Goal: Information Seeking & Learning: Understand process/instructions

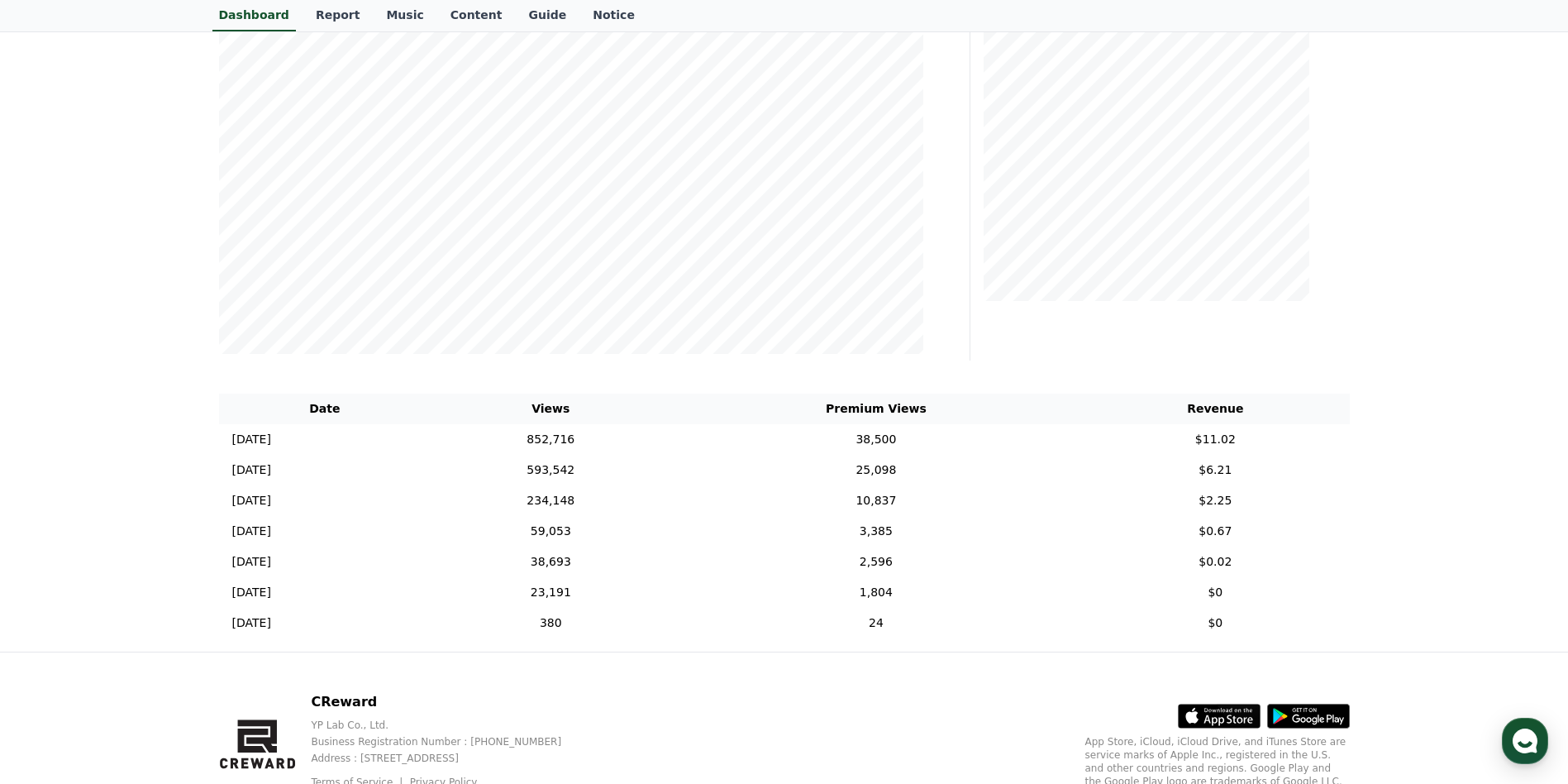
scroll to position [290, 0]
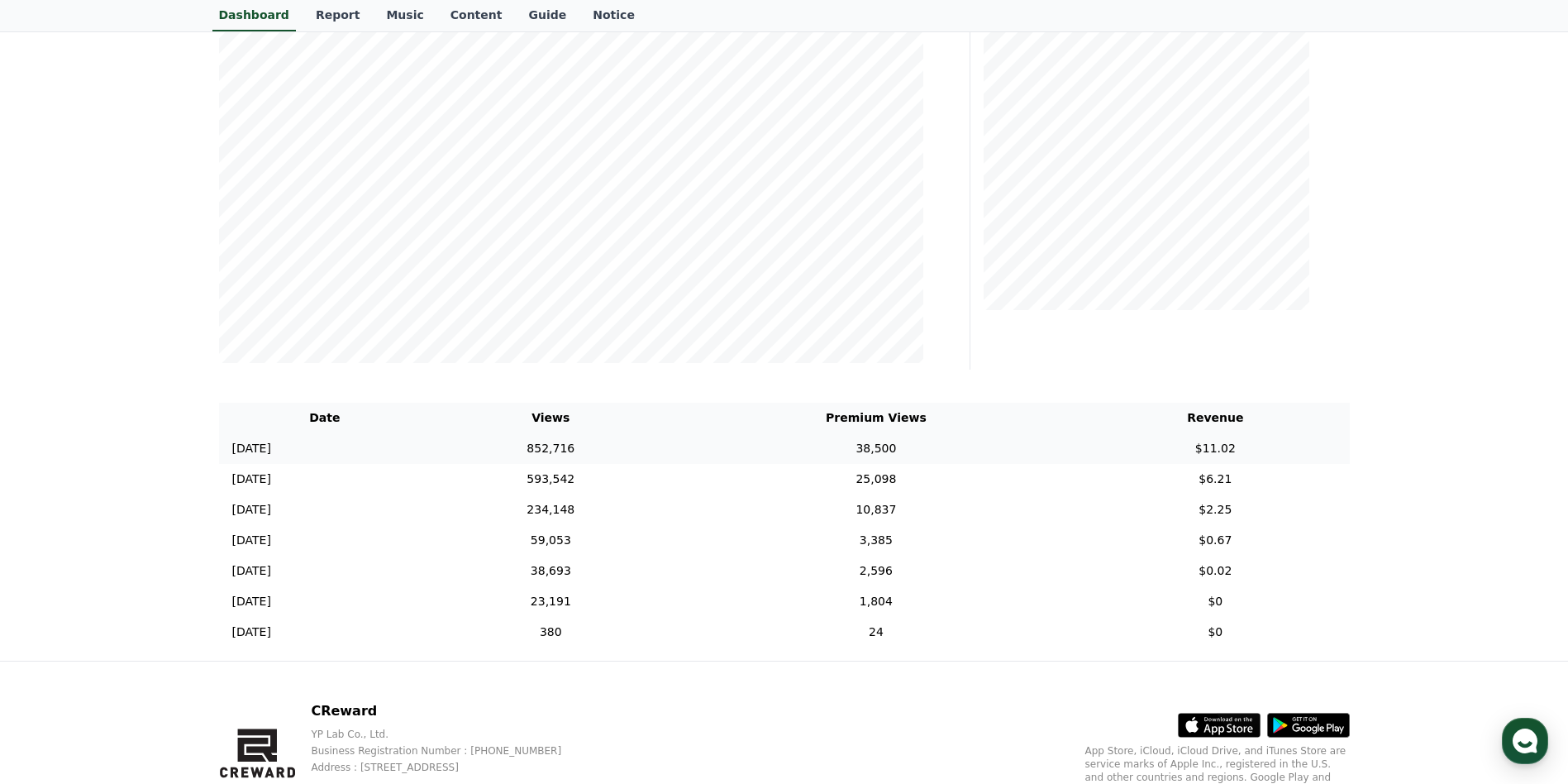
click at [666, 443] on td "852,716" at bounding box center [551, 449] width 241 height 30
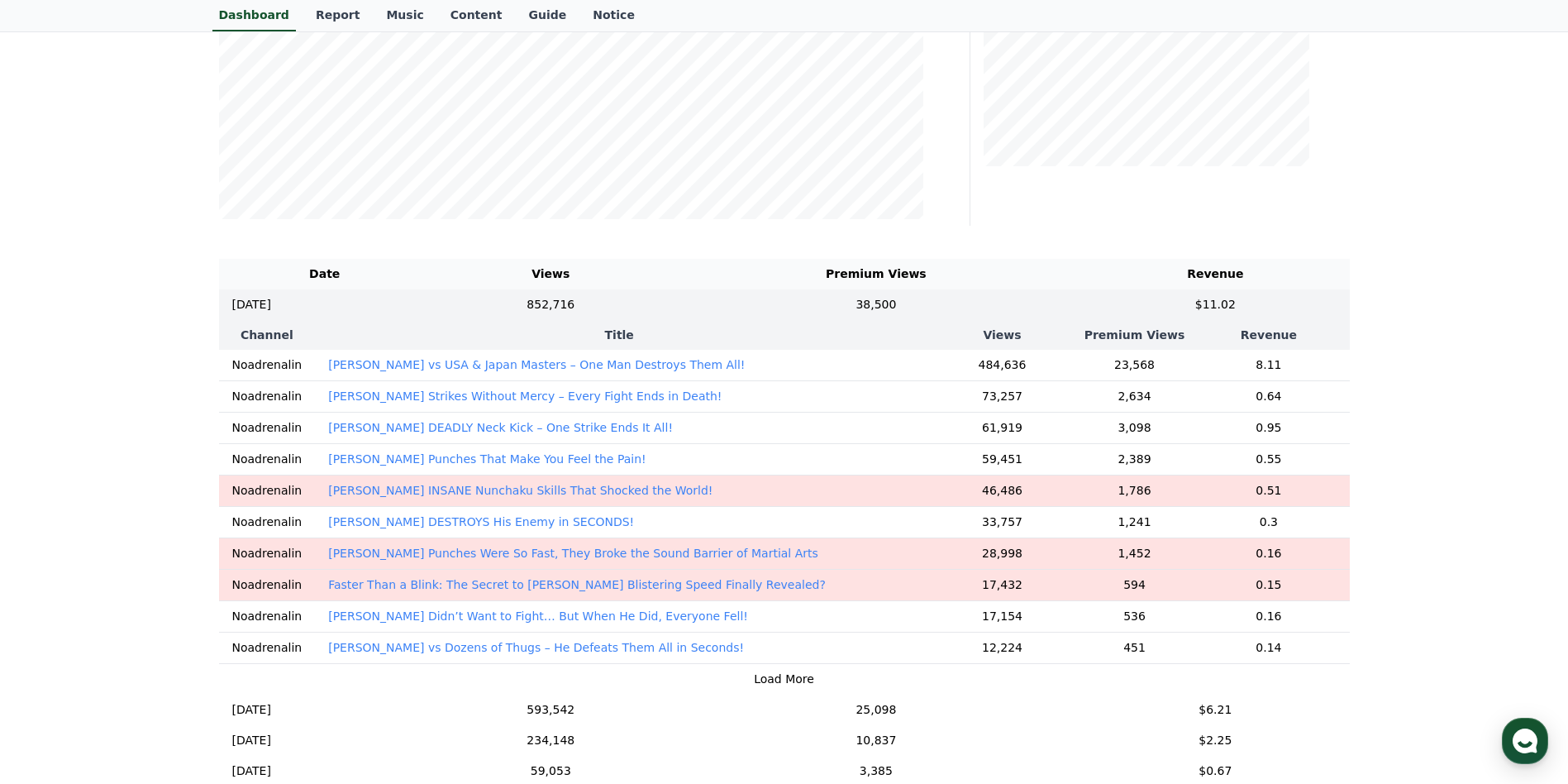
scroll to position [455, 0]
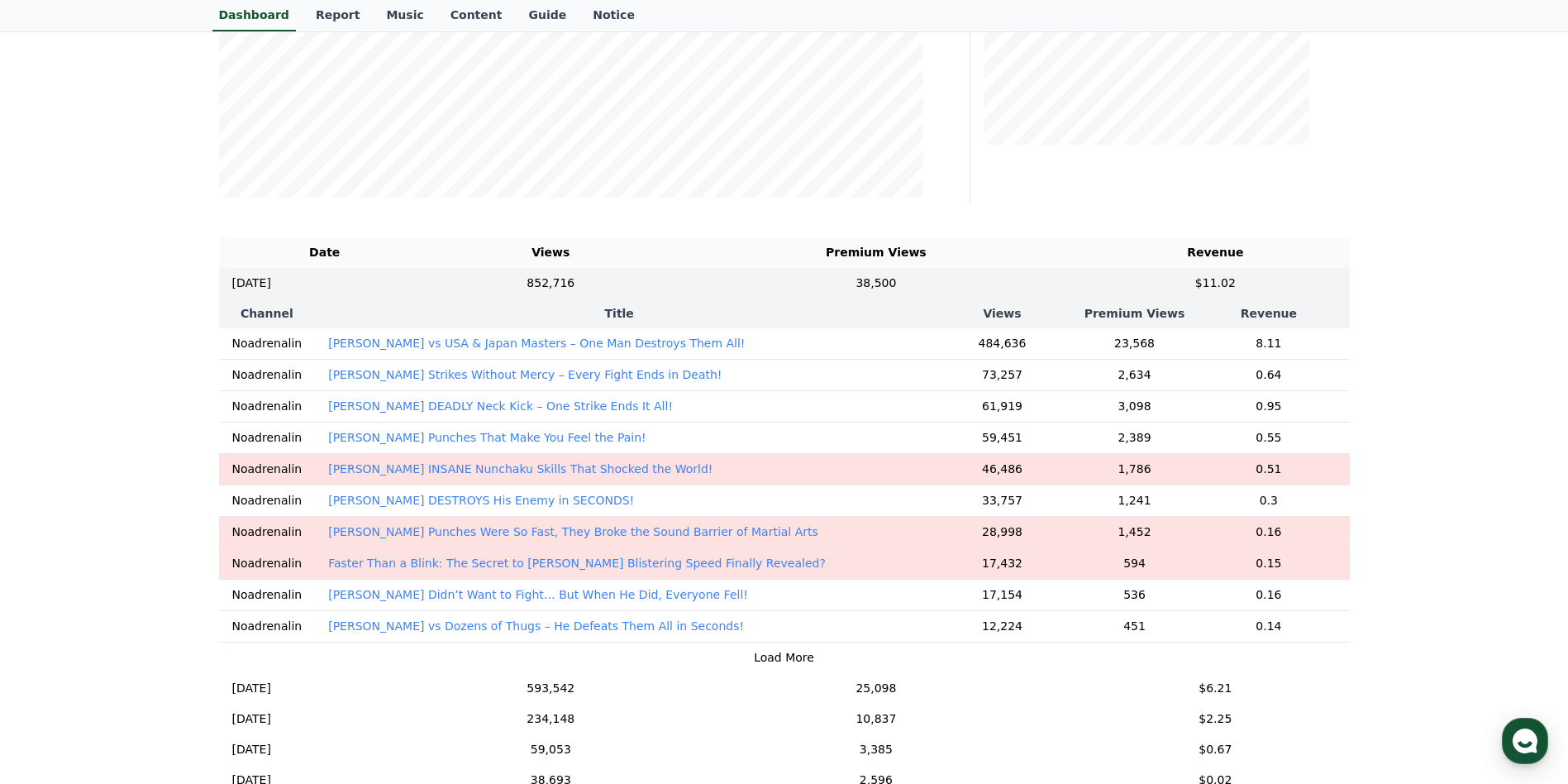
click at [629, 313] on th "Title" at bounding box center [618, 314] width 609 height 30
click at [643, 280] on td "852,716" at bounding box center [551, 282] width 241 height 30
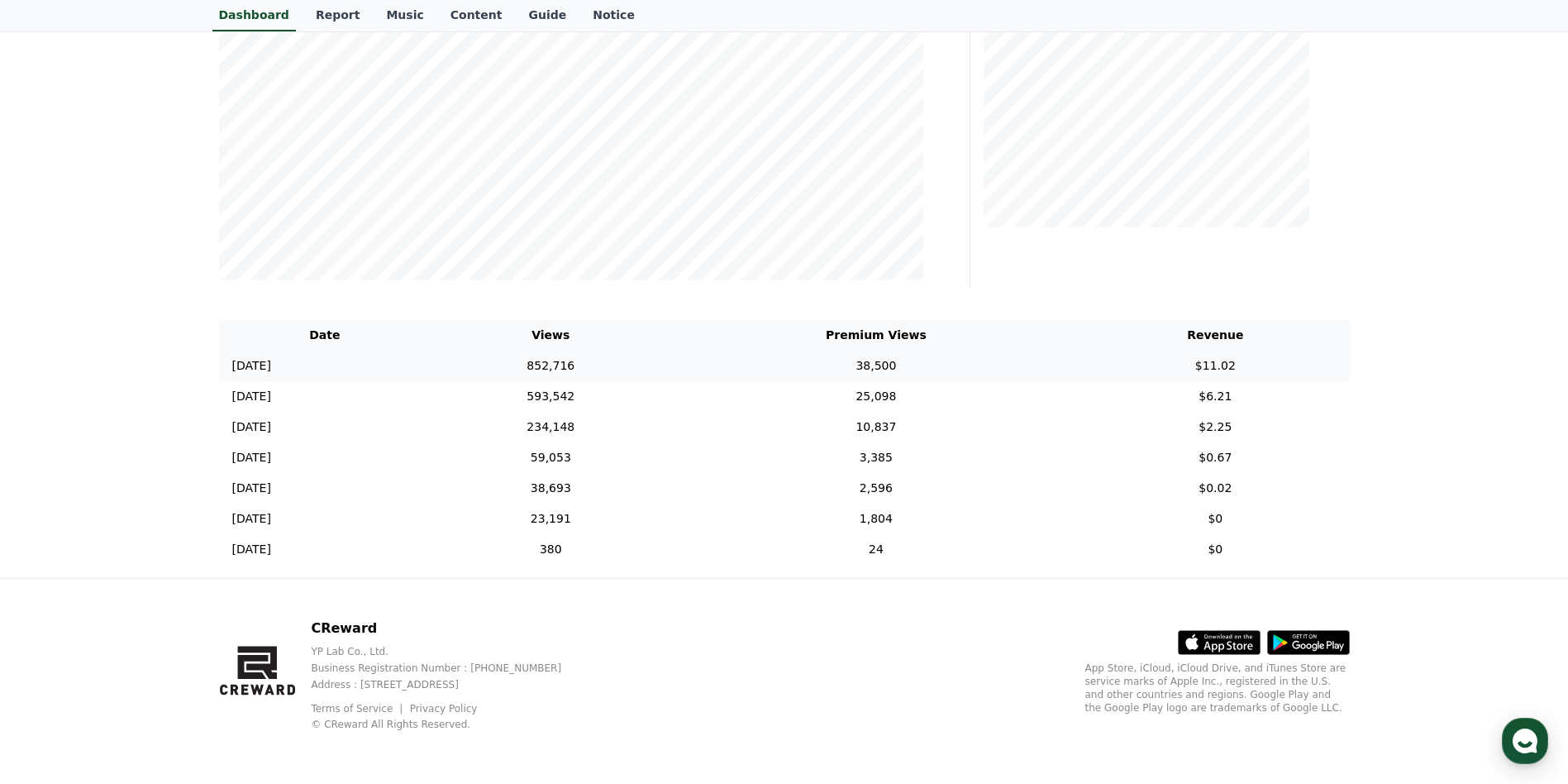
click at [657, 377] on td "852,716" at bounding box center [551, 366] width 241 height 30
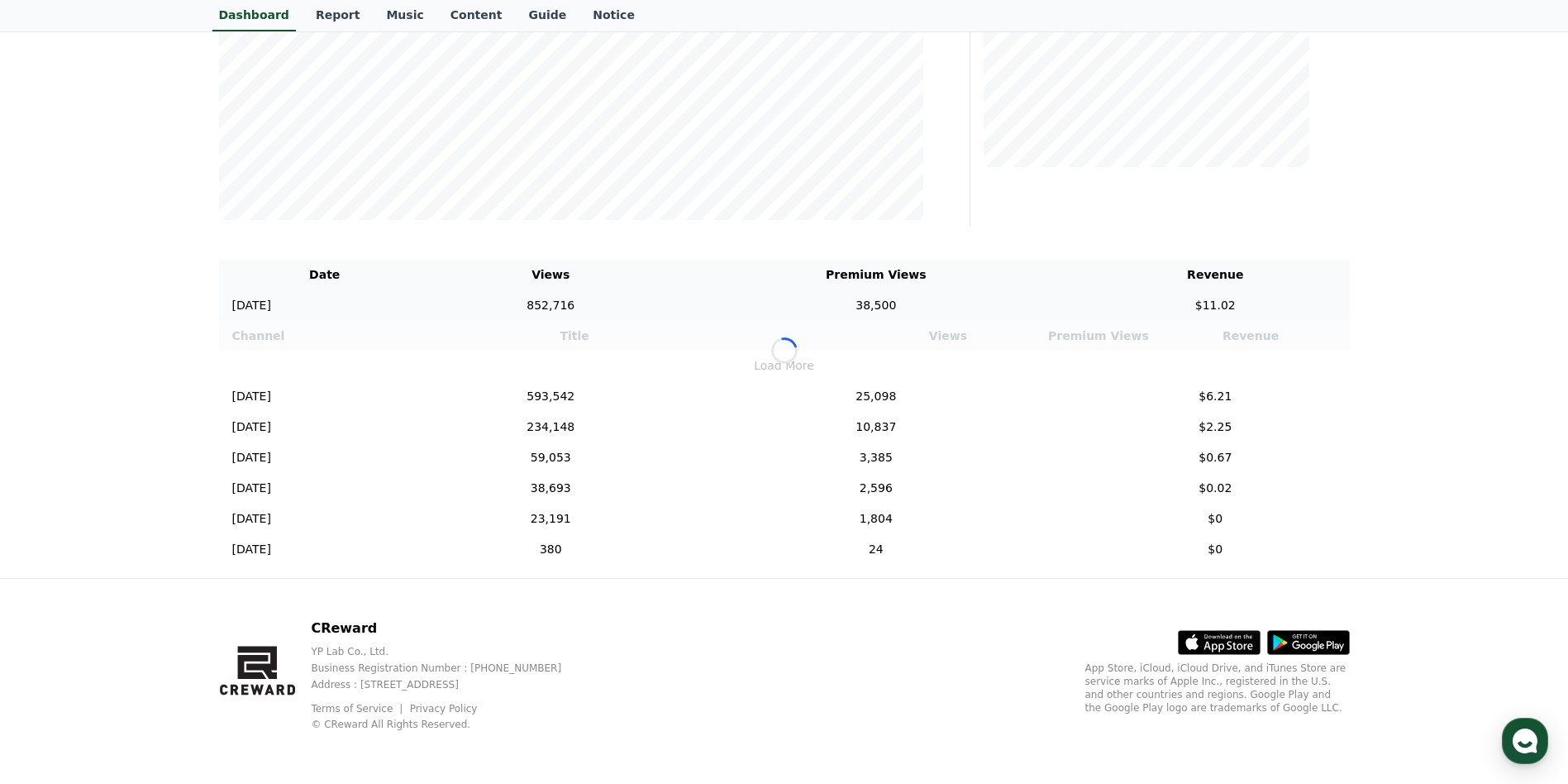
scroll to position [455, 0]
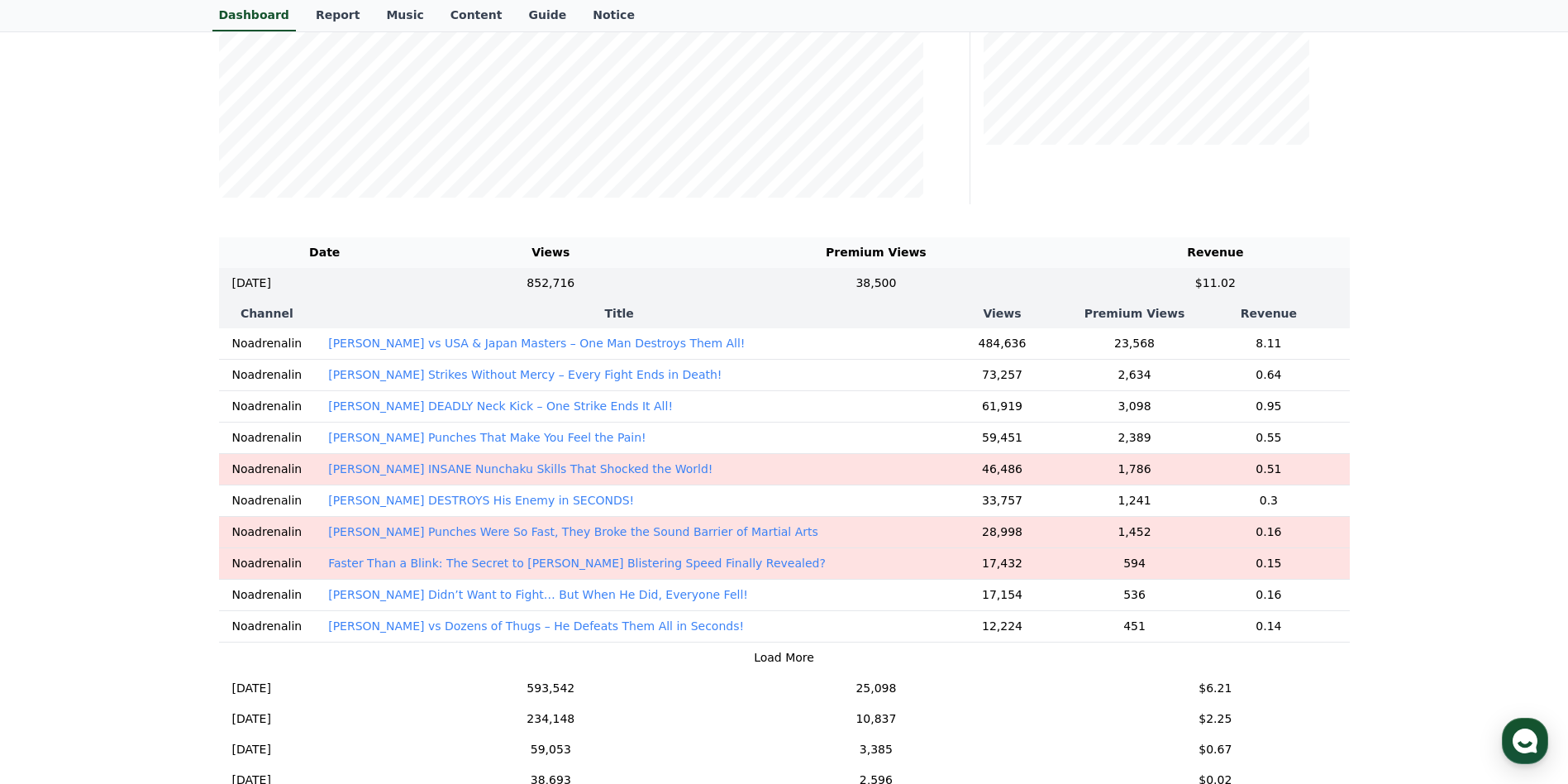
click at [665, 341] on td "[PERSON_NAME] vs USA & Japan Masters – One Man Destroys Them All!" at bounding box center [618, 344] width 609 height 31
click at [575, 344] on p "[PERSON_NAME] vs USA & Japan Masters – One Man Destroys Them All!" at bounding box center [537, 343] width 417 height 17
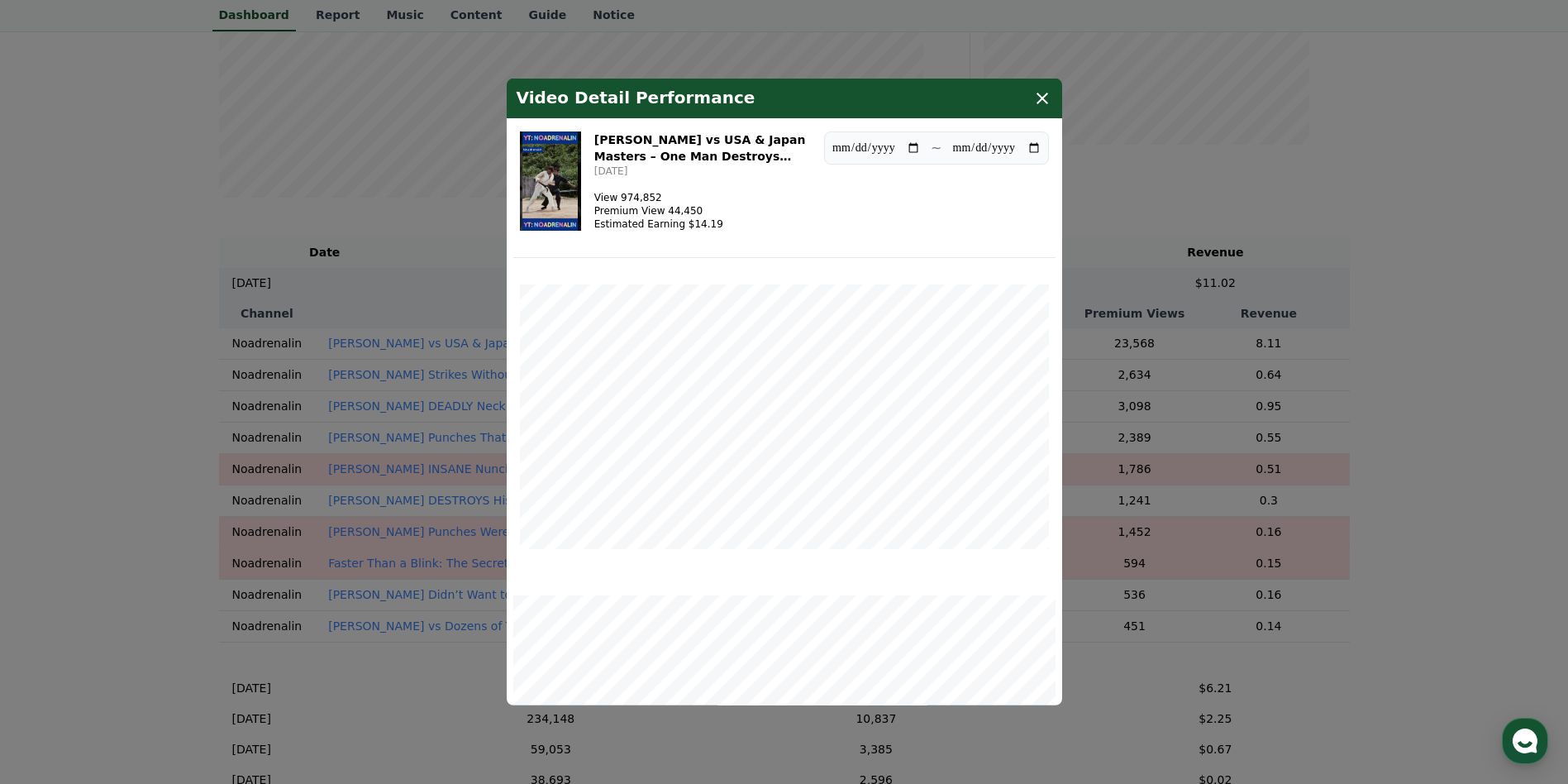
click at [1042, 106] on icon "modal" at bounding box center [1042, 98] width 20 height 20
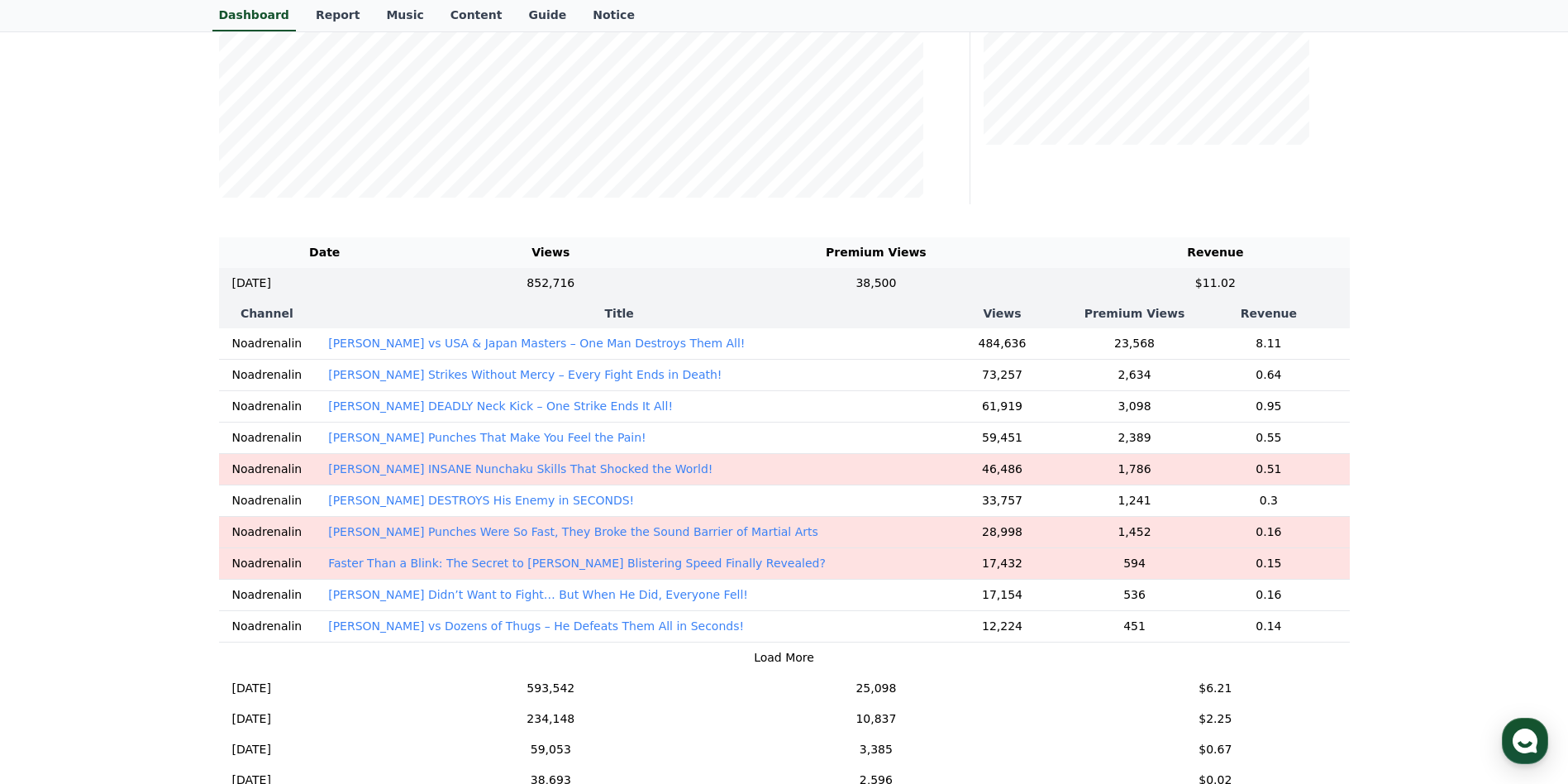
click at [686, 320] on th "Title" at bounding box center [618, 314] width 609 height 30
click at [671, 288] on td "852,716" at bounding box center [551, 282] width 241 height 30
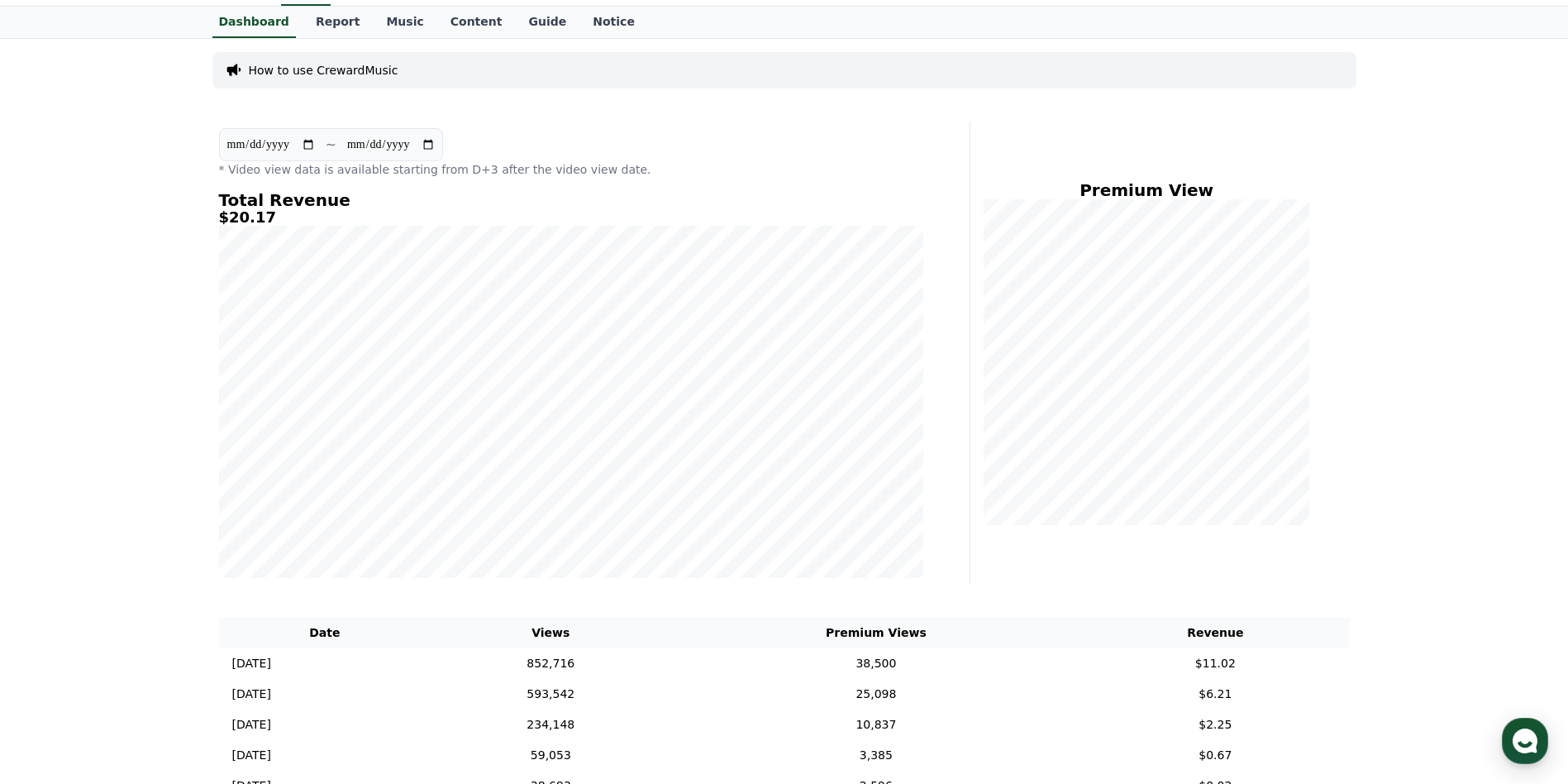
scroll to position [0, 0]
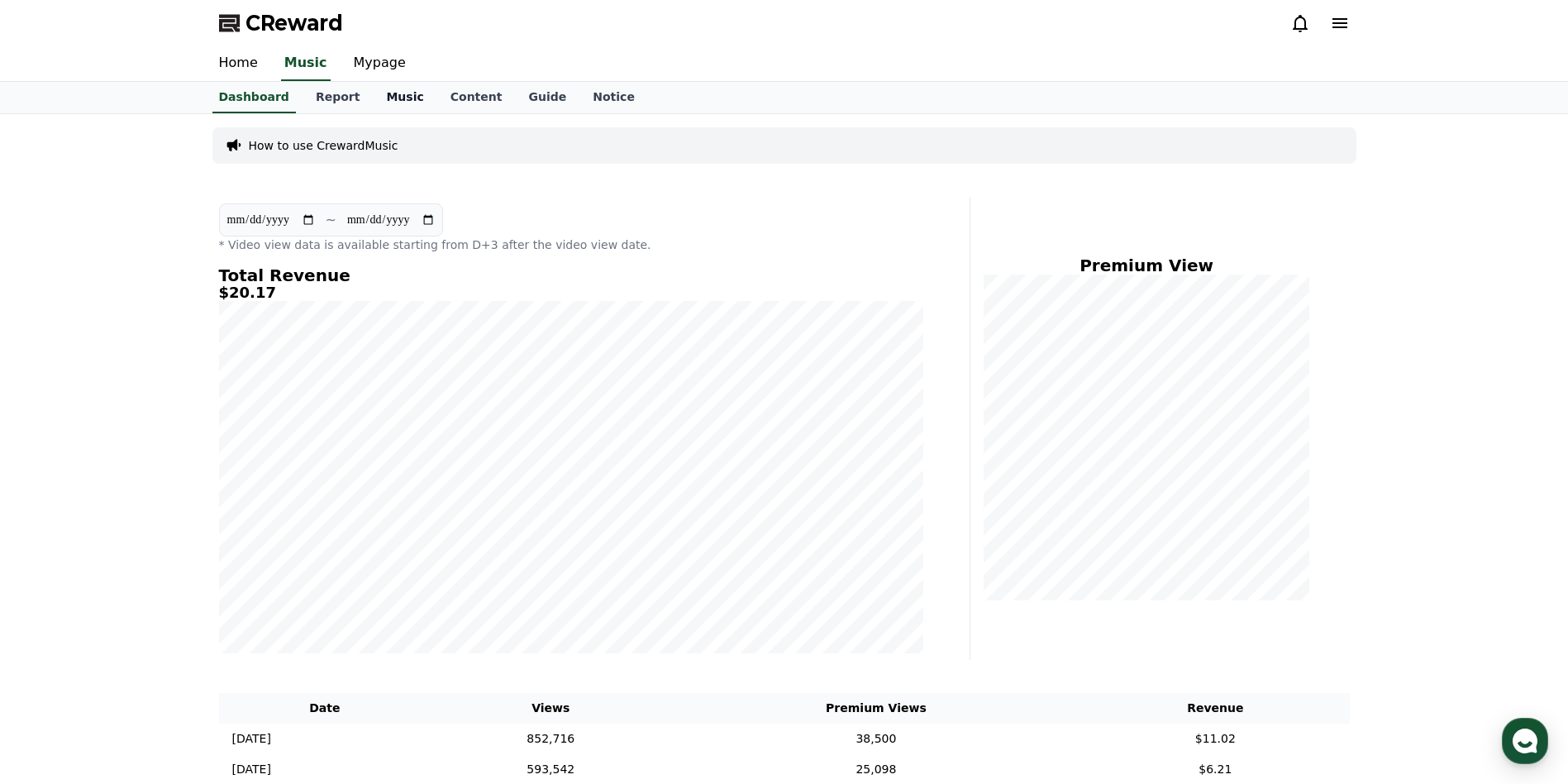
click at [373, 104] on link "Music" at bounding box center [404, 97] width 64 height 31
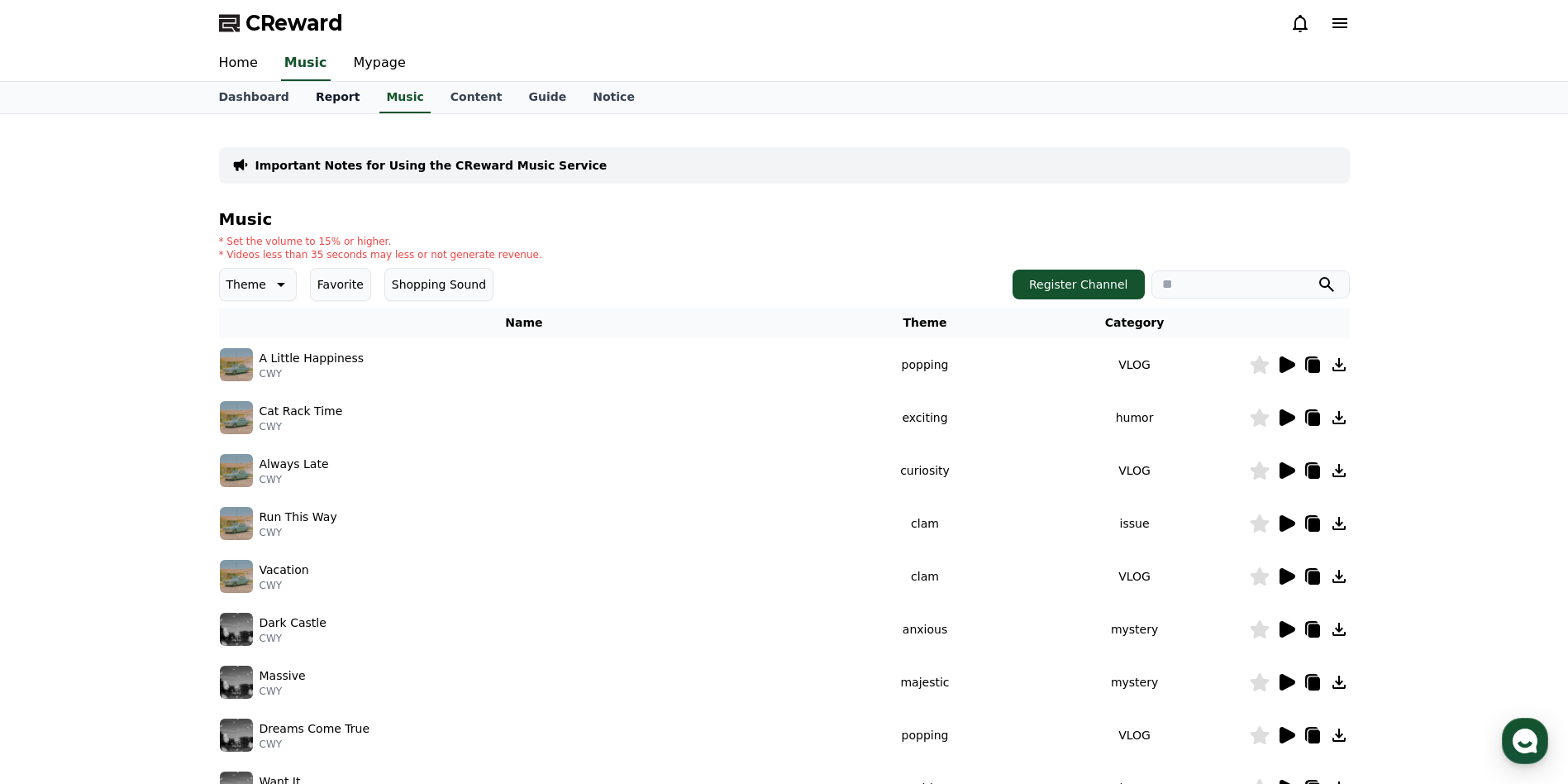
click at [333, 104] on link "Report" at bounding box center [338, 97] width 71 height 31
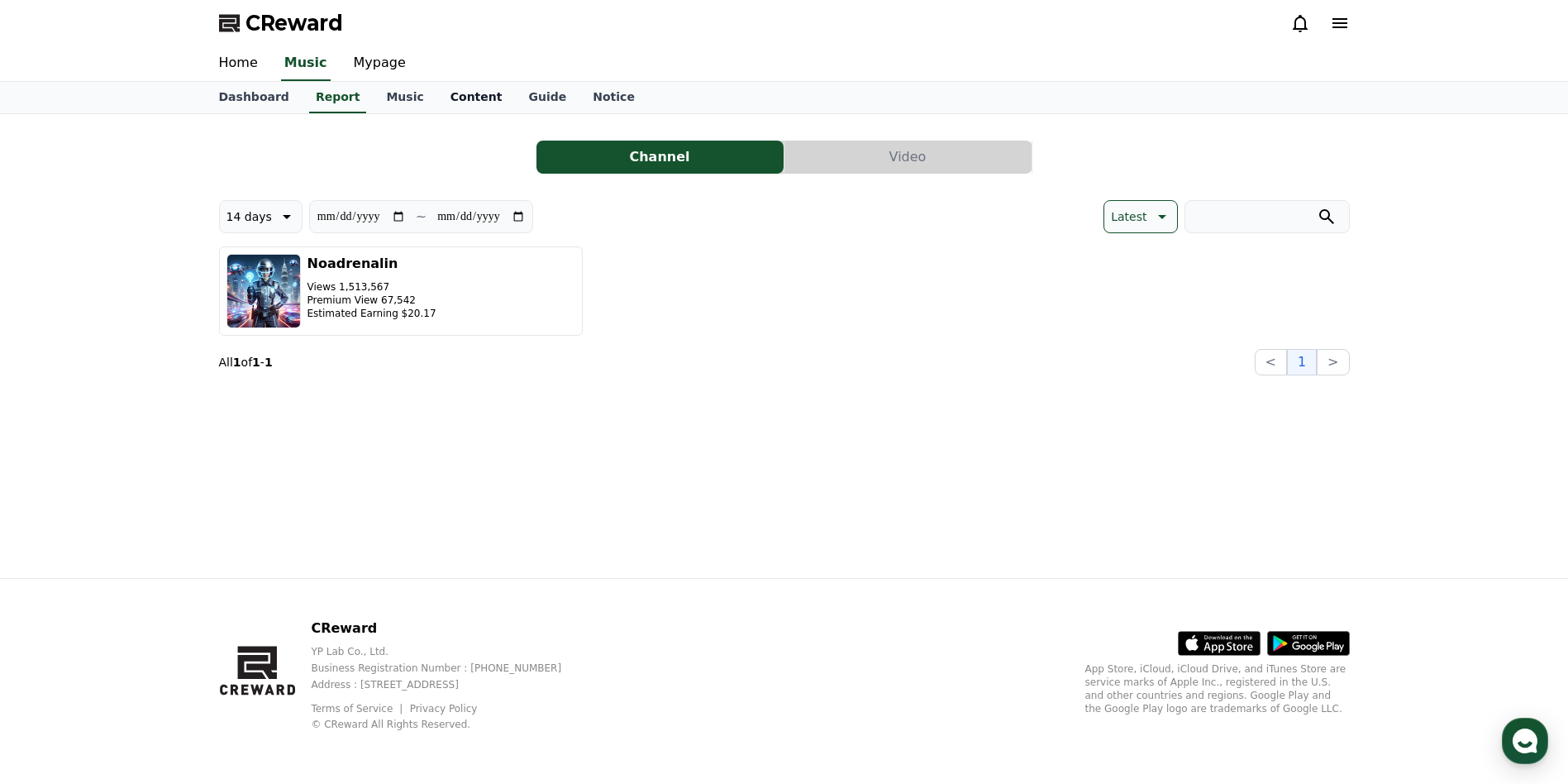
click at [444, 94] on link "Content" at bounding box center [477, 97] width 79 height 31
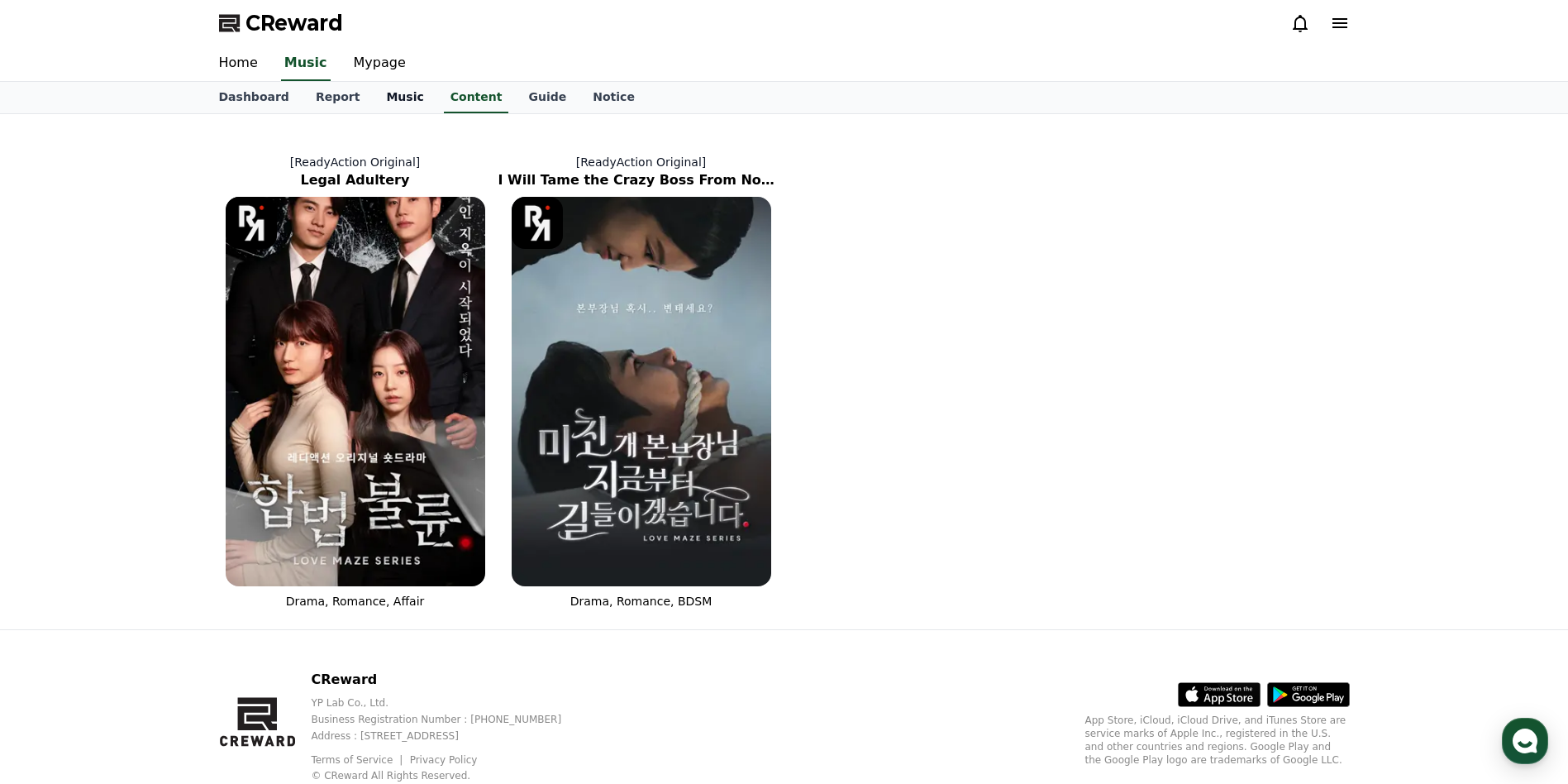
click at [395, 109] on link "Music" at bounding box center [404, 97] width 64 height 31
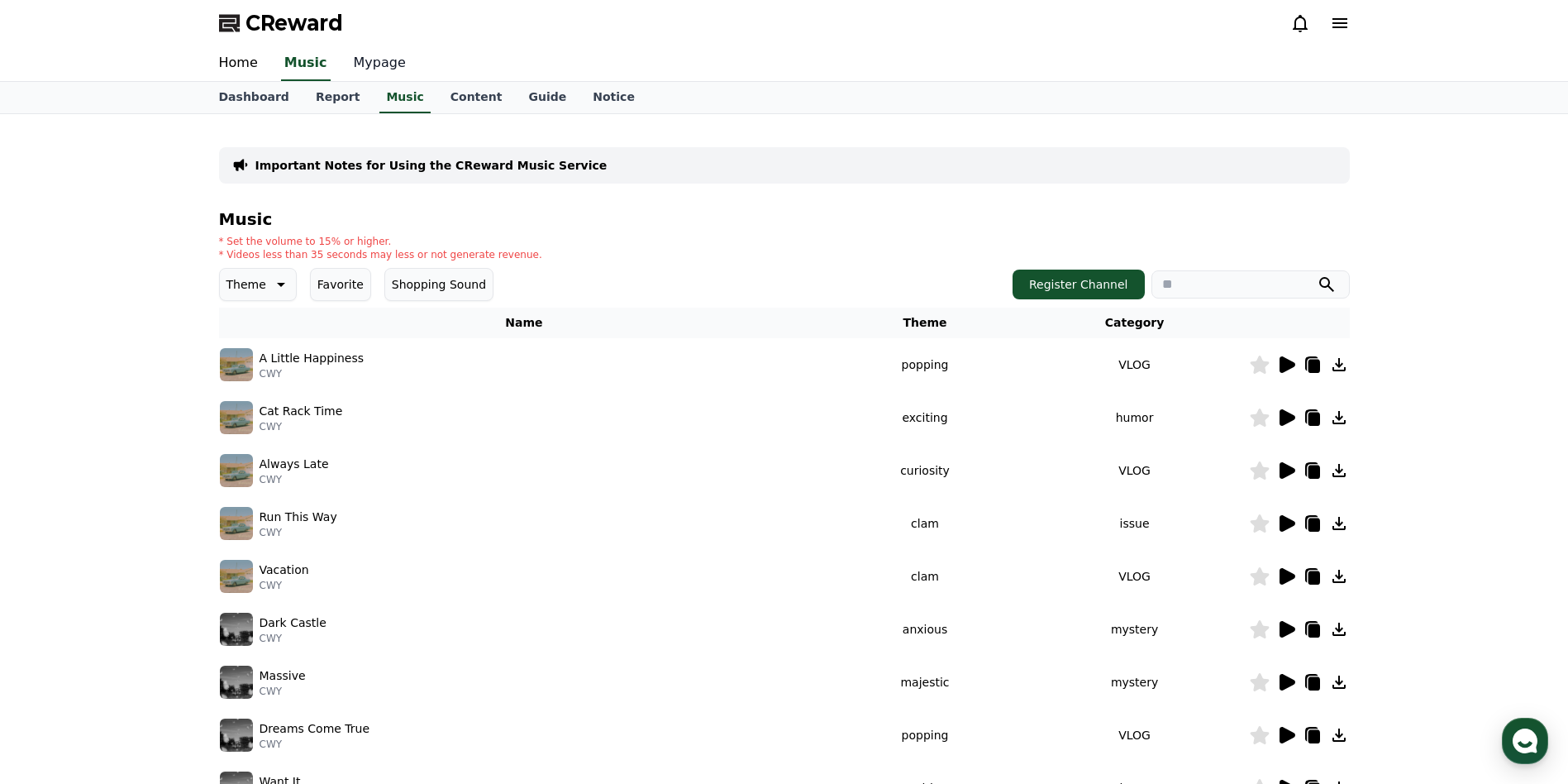
click at [357, 60] on link "Mypage" at bounding box center [379, 63] width 79 height 34
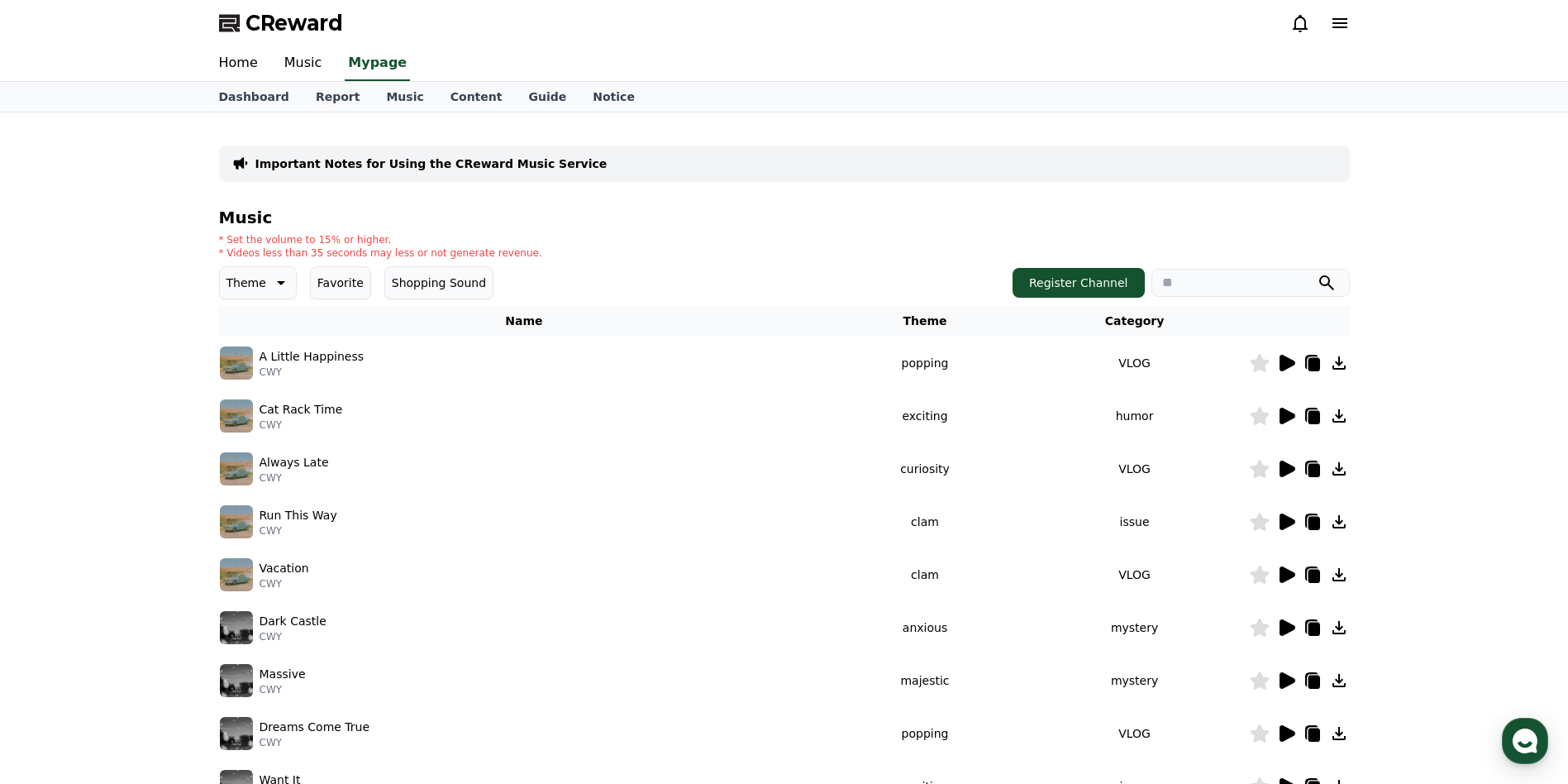
select select "**********"
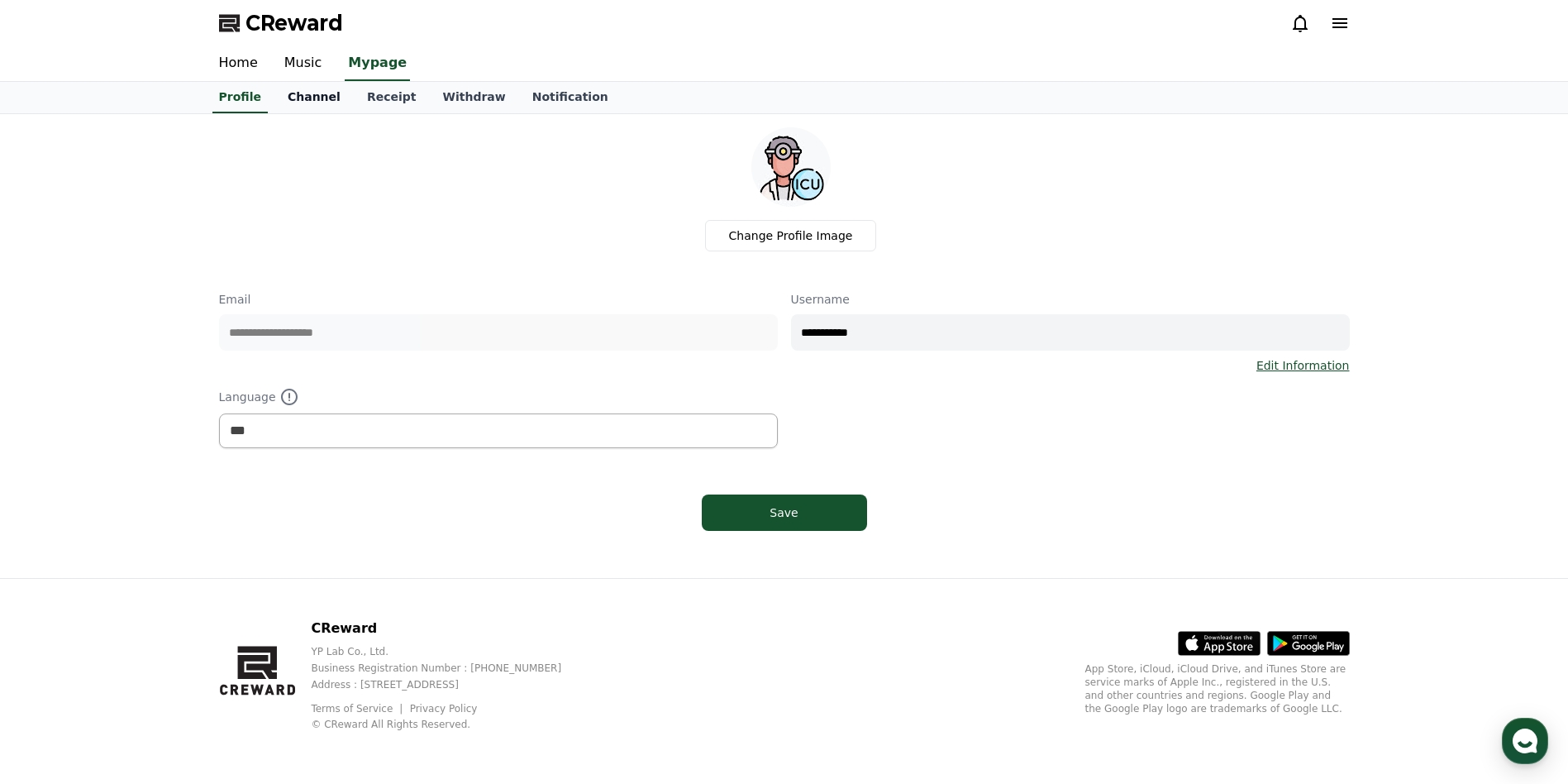
click at [313, 99] on link "Channel" at bounding box center [314, 97] width 80 height 31
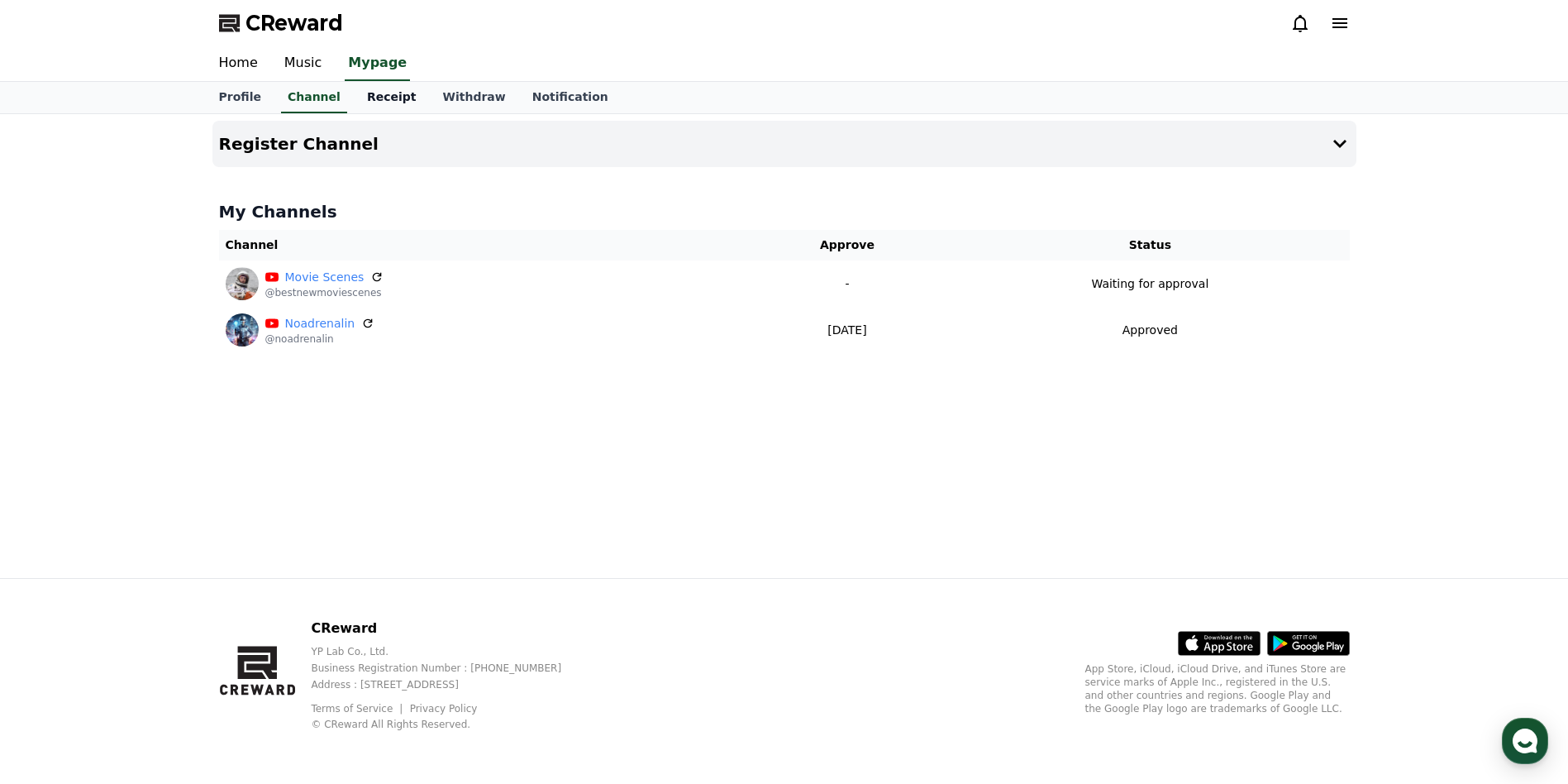
click at [361, 97] on link "Receipt" at bounding box center [391, 97] width 76 height 31
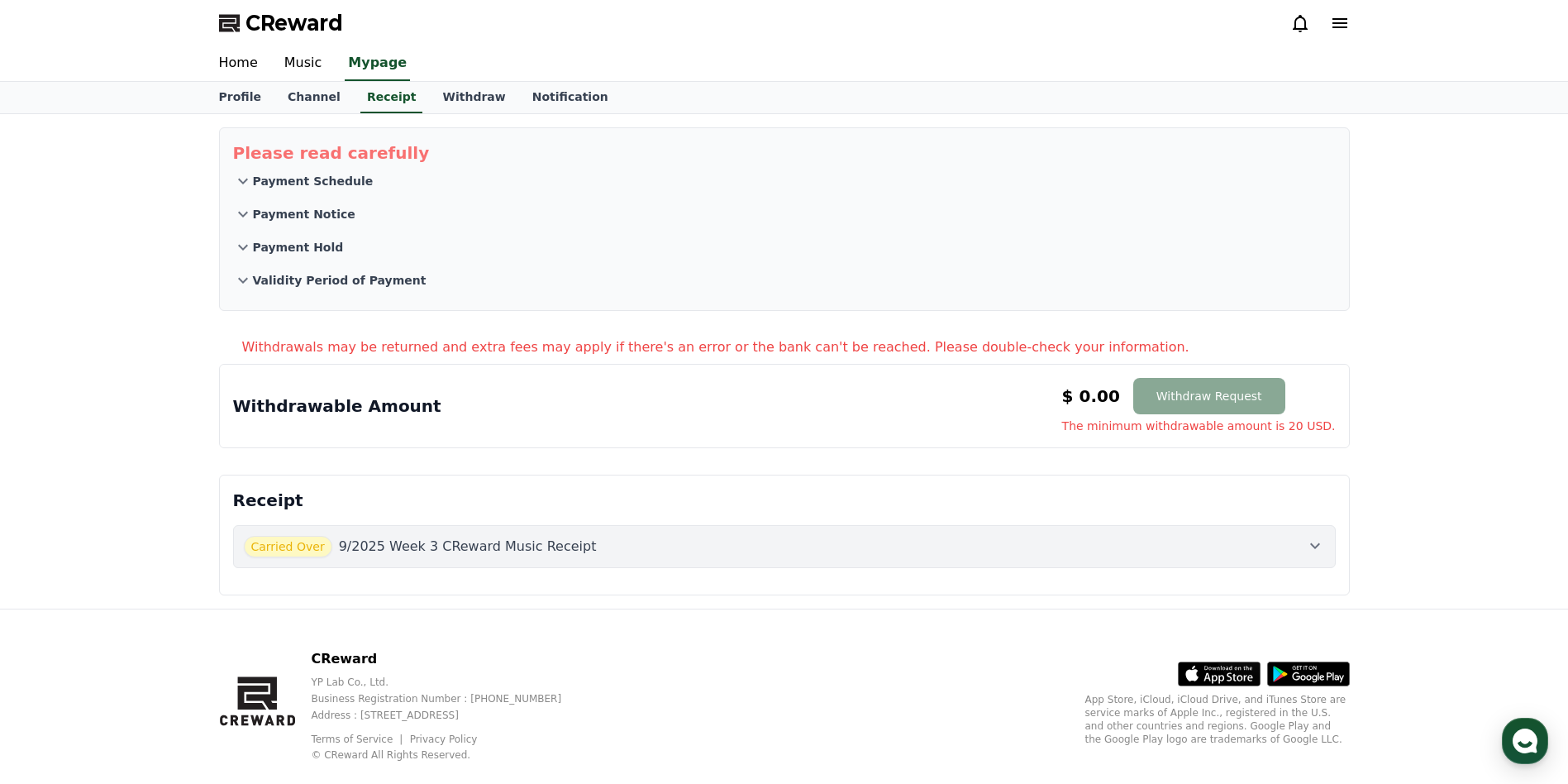
click at [840, 548] on div "Carried Over 9/2025 Week 3 CReward Music Receipt" at bounding box center [784, 547] width 1081 height 22
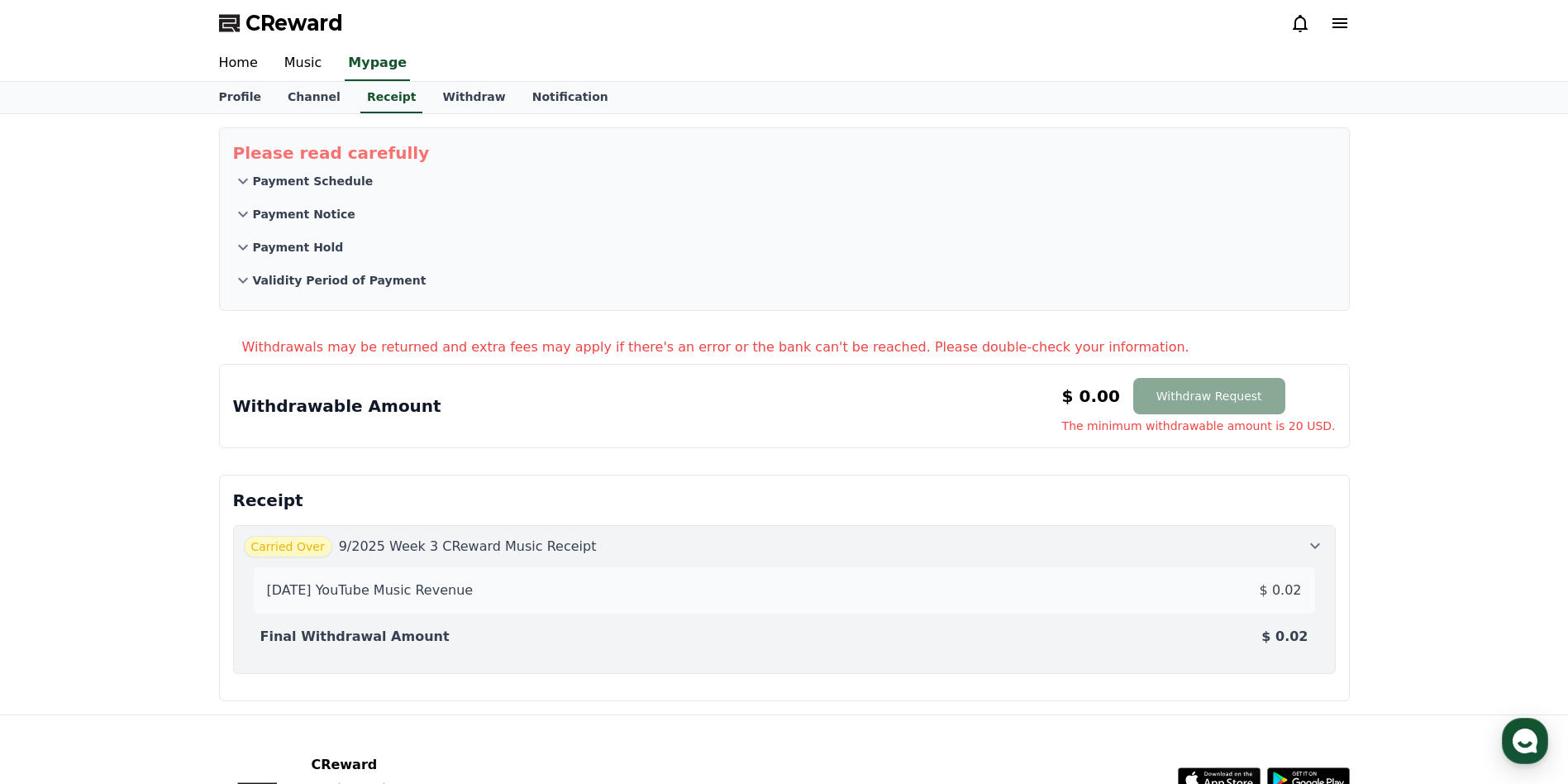
click at [985, 467] on div "Please read carefully Payment Schedule Payment Notice Payment Hold Validity Per…" at bounding box center [784, 414] width 1157 height 601
click at [296, 251] on p "Payment Hold" at bounding box center [298, 247] width 91 height 17
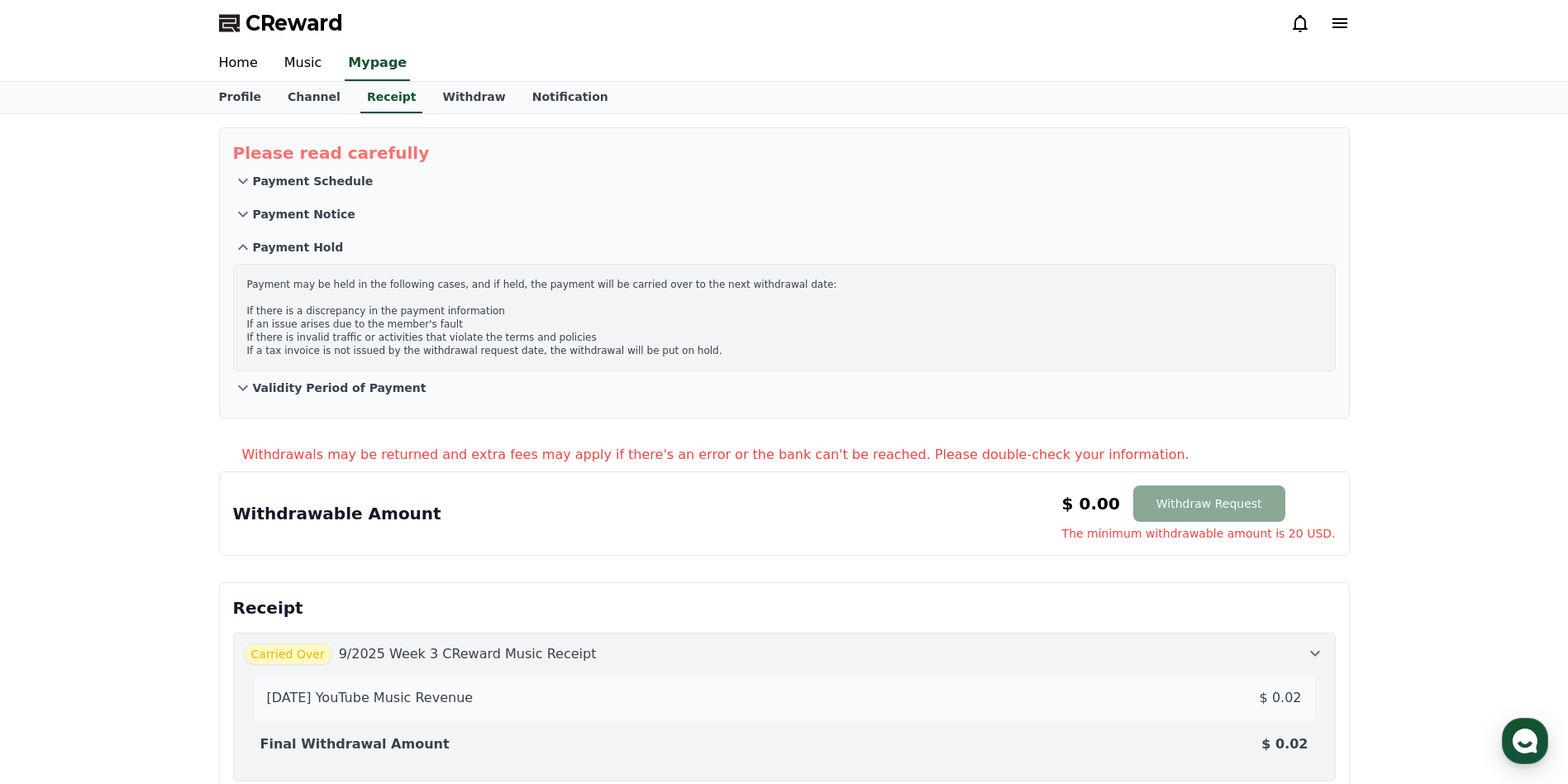
click at [293, 258] on button "Payment Hold" at bounding box center [784, 248] width 1103 height 33
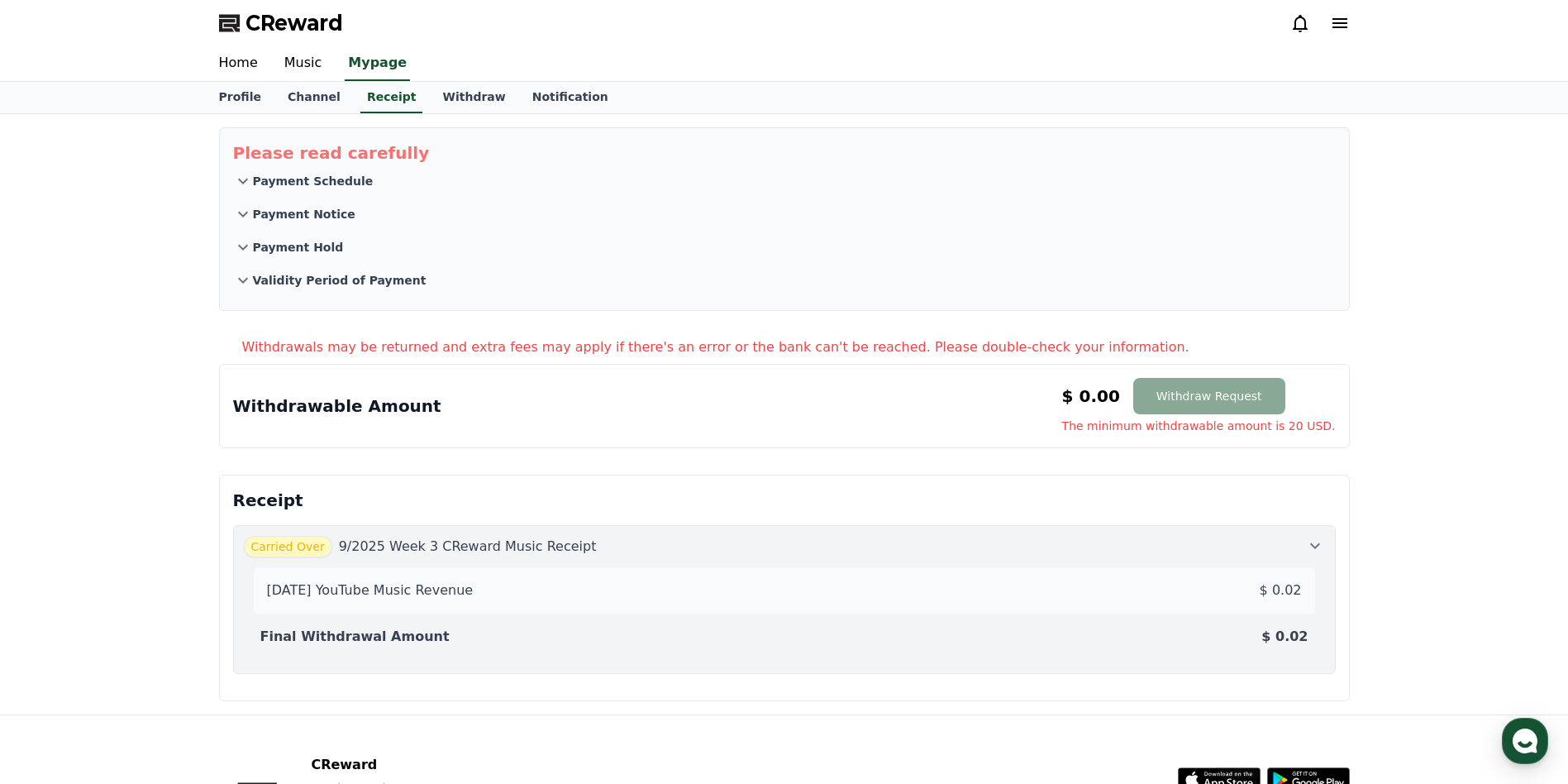
click at [312, 281] on p "Validity Period of Payment" at bounding box center [339, 280] width 174 height 17
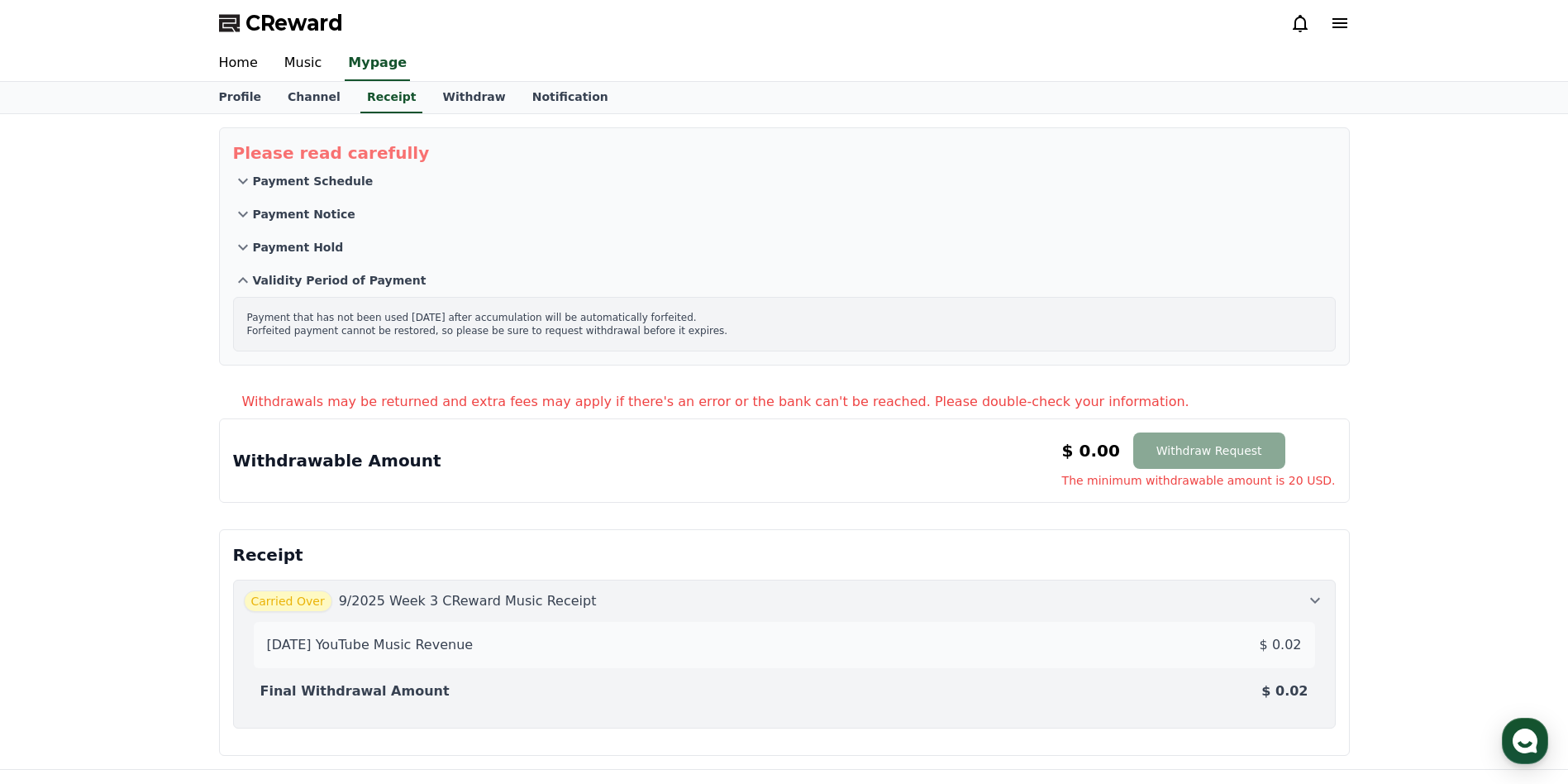
click at [354, 292] on button "Validity Period of Payment" at bounding box center [784, 280] width 1103 height 33
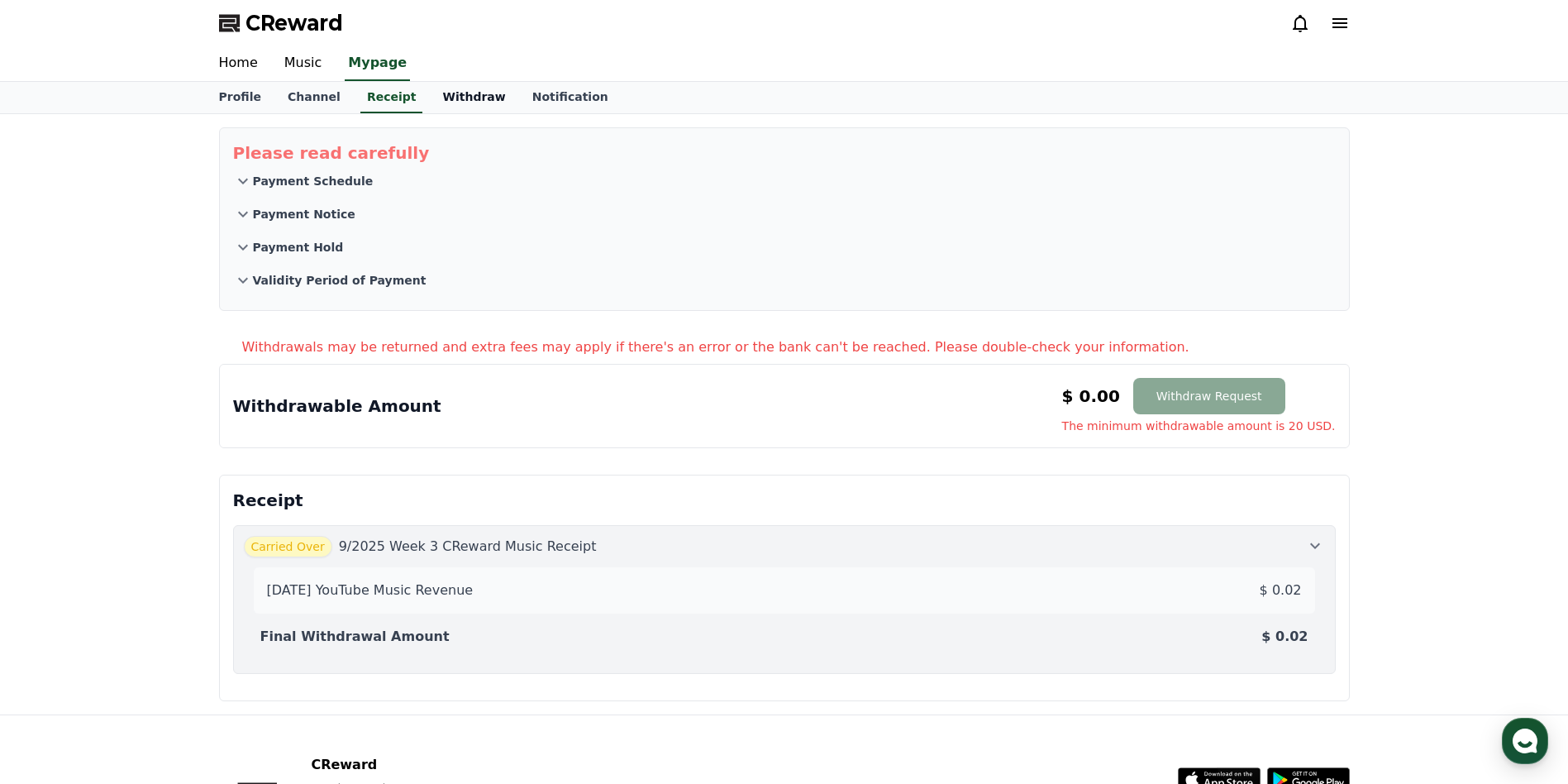
click at [439, 97] on link "Withdraw" at bounding box center [473, 97] width 89 height 31
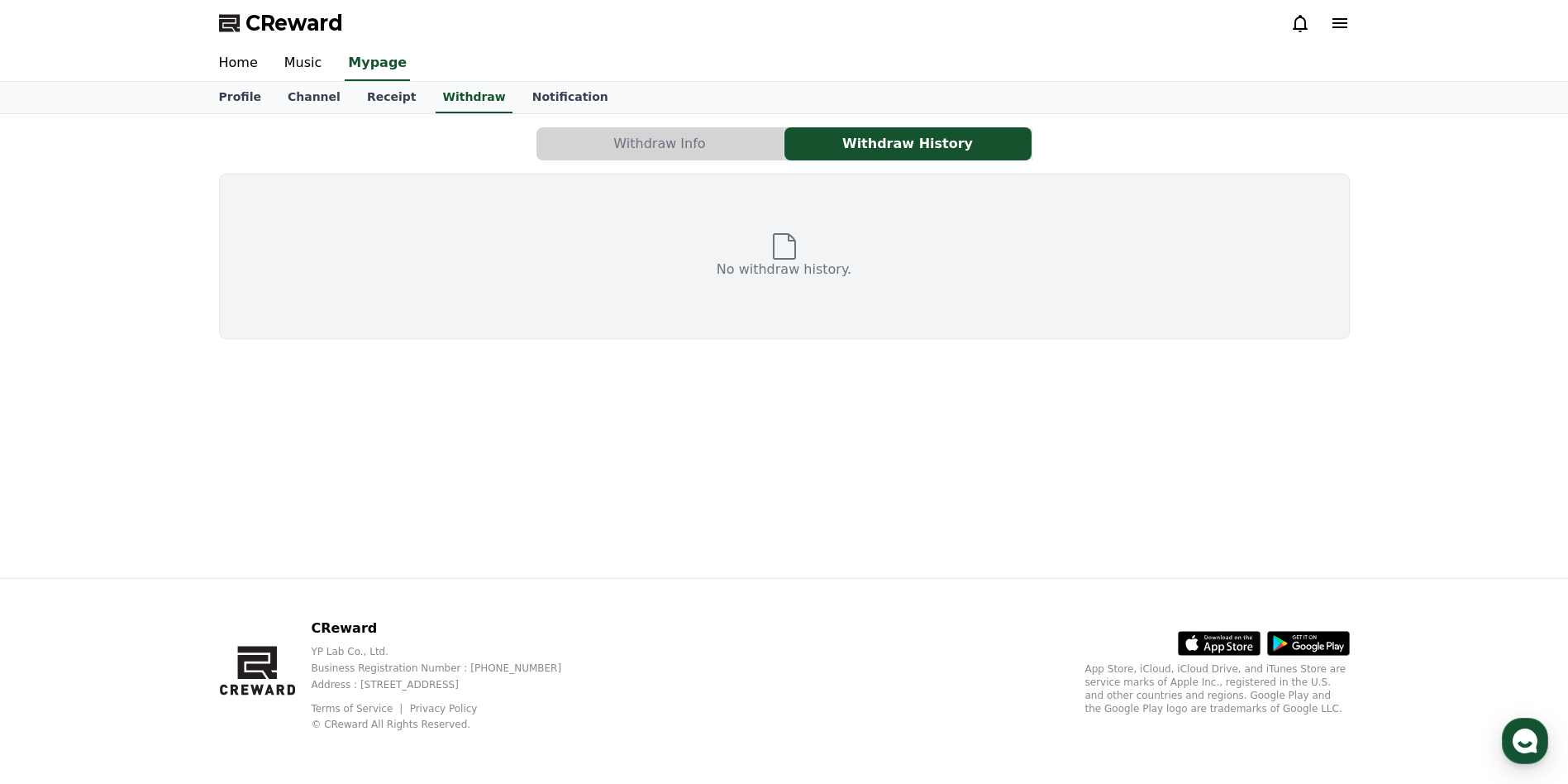
click at [719, 142] on button "Withdraw Info" at bounding box center [660, 145] width 247 height 33
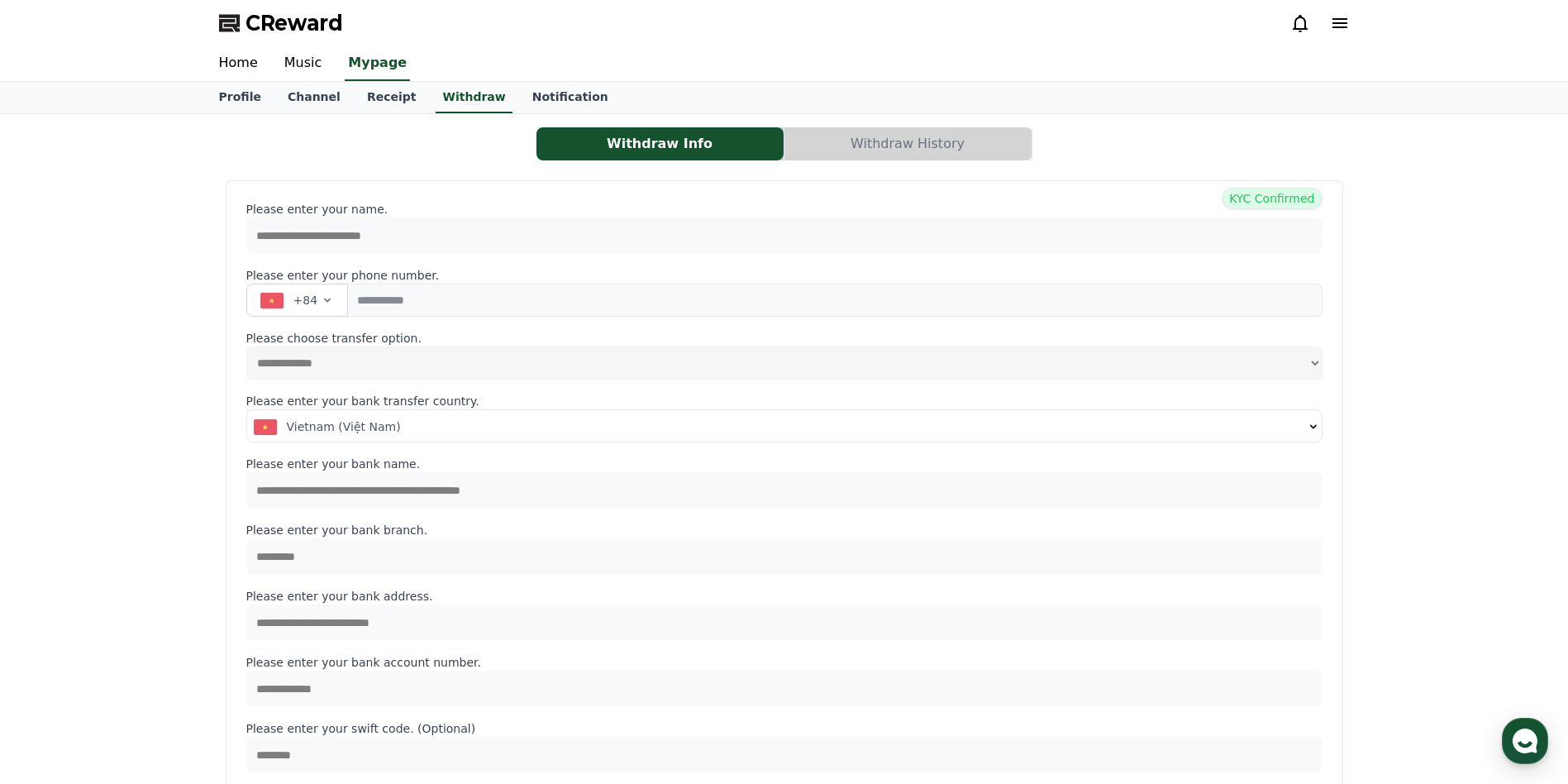
click at [889, 147] on button "Withdraw History" at bounding box center [907, 145] width 247 height 33
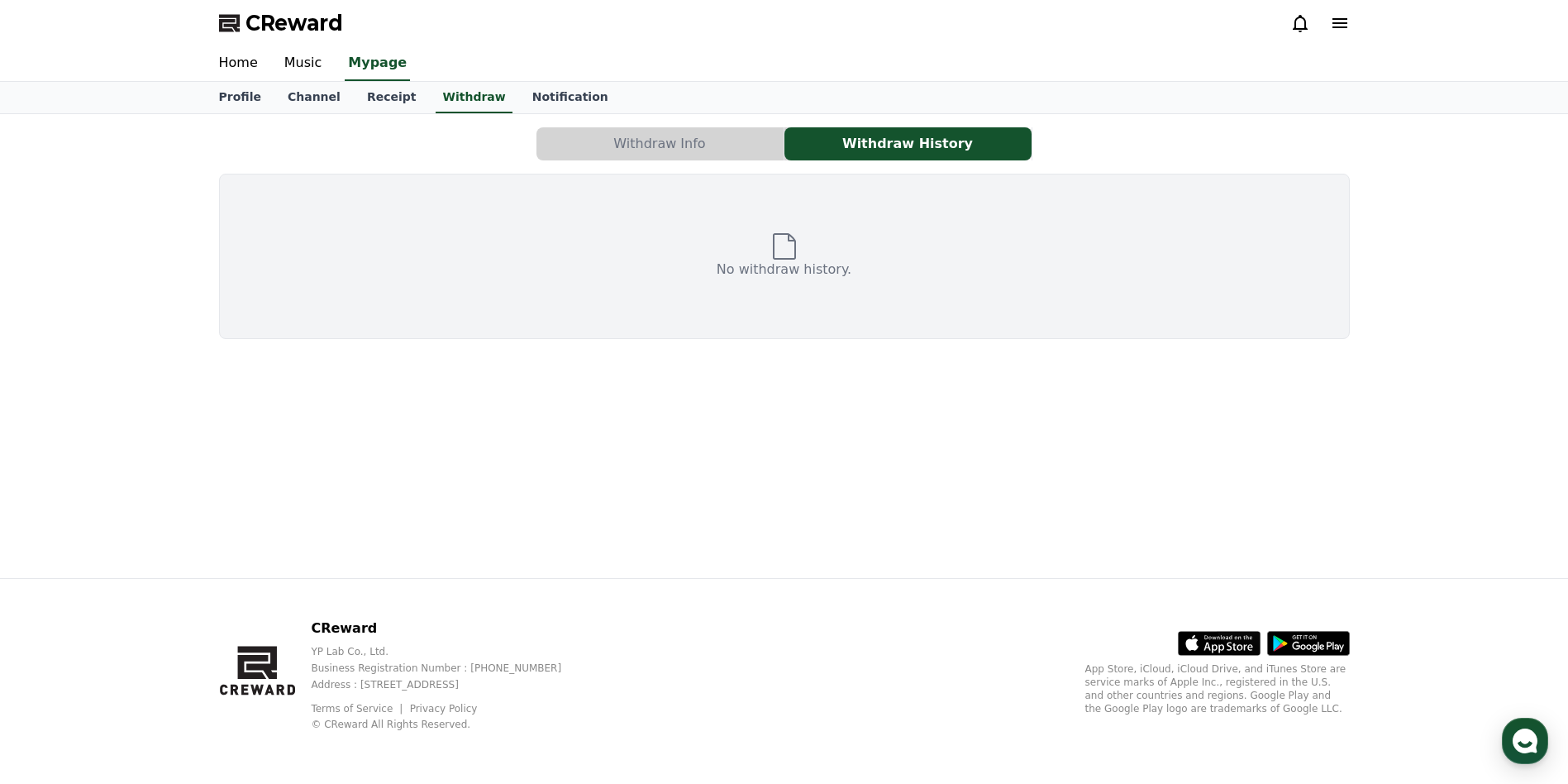
click at [707, 146] on button "Withdraw Info" at bounding box center [660, 145] width 247 height 33
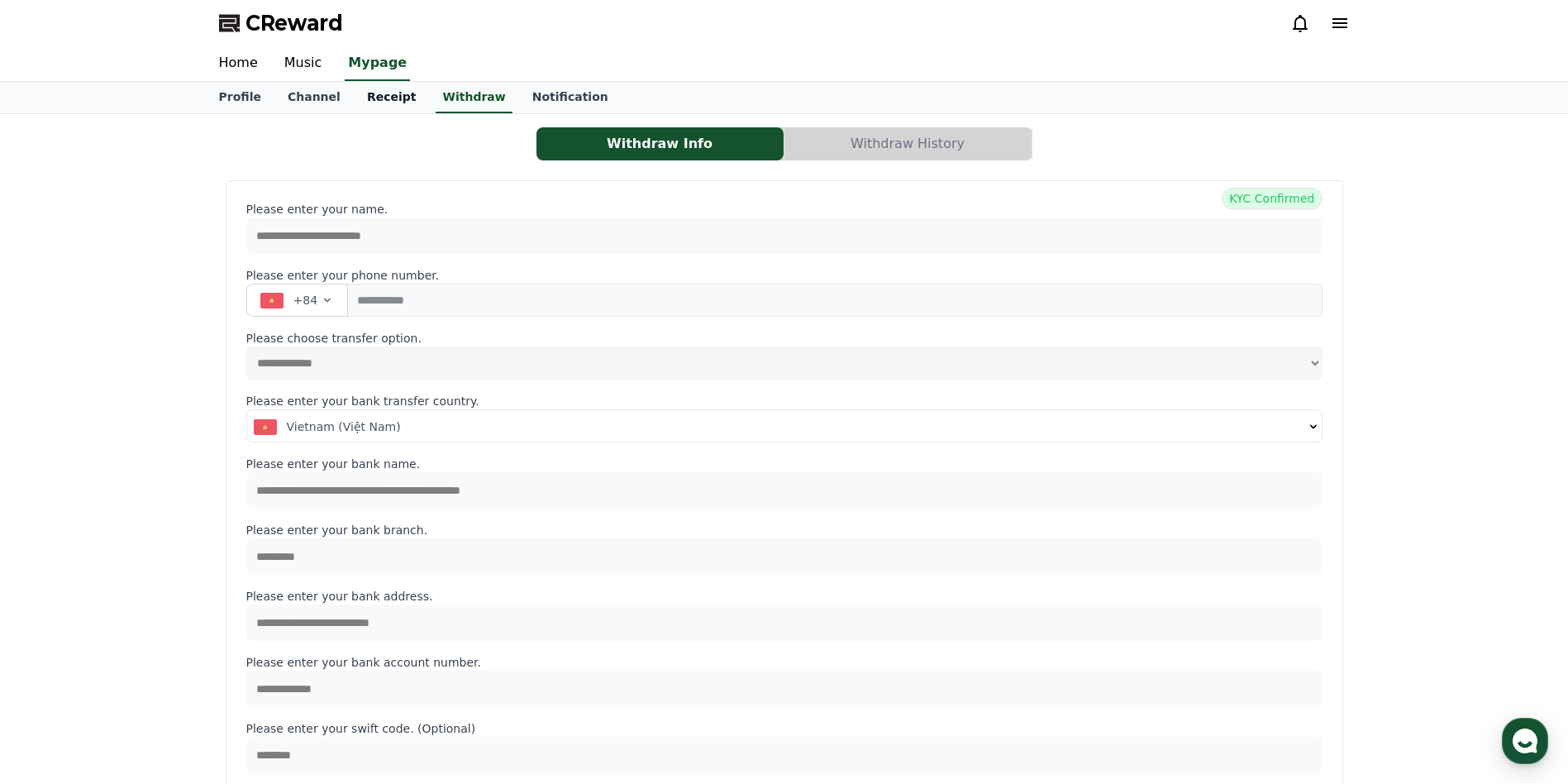
click at [374, 103] on link "Receipt" at bounding box center [391, 97] width 76 height 31
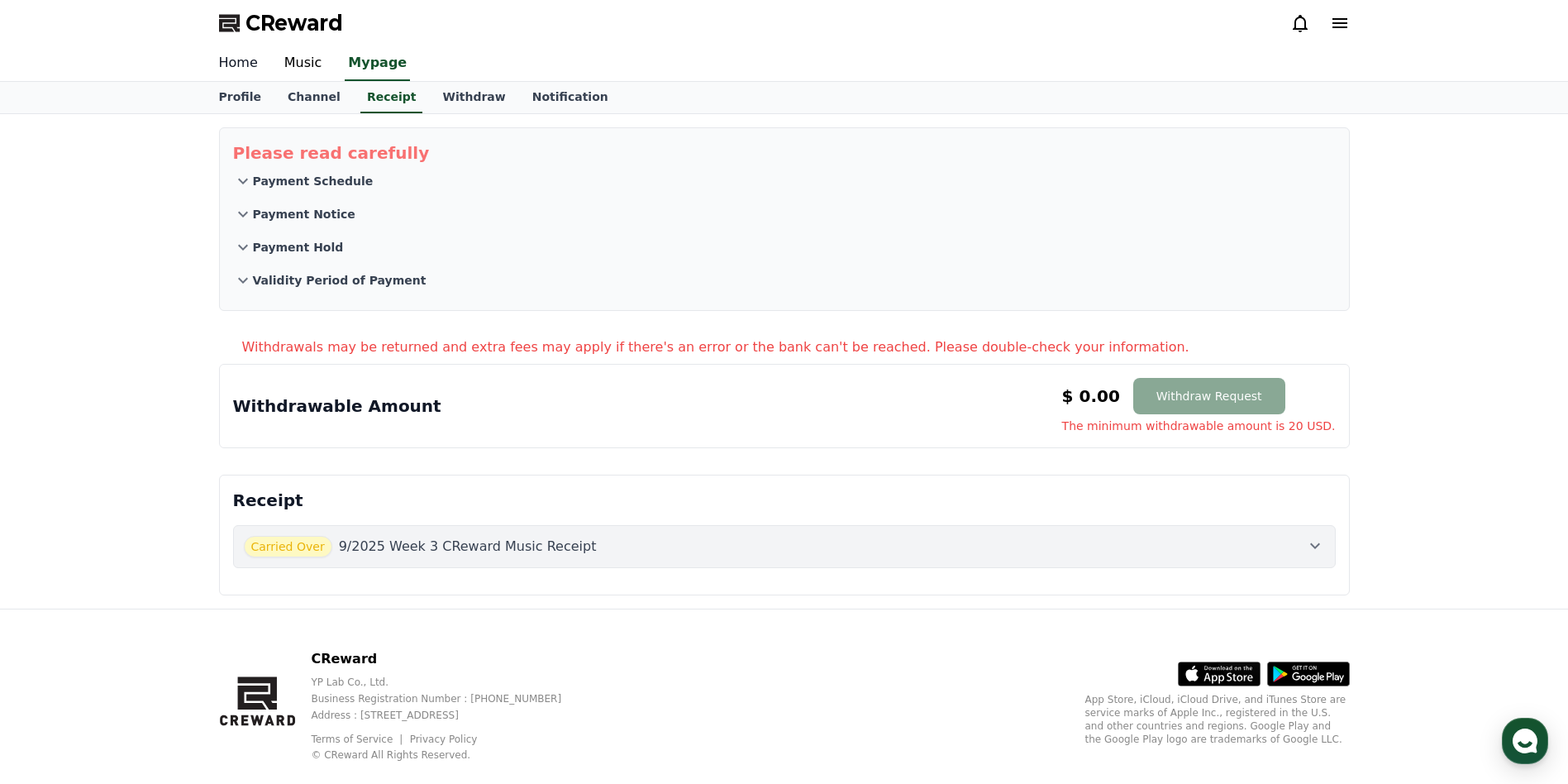
click at [231, 71] on link "Home" at bounding box center [238, 63] width 65 height 34
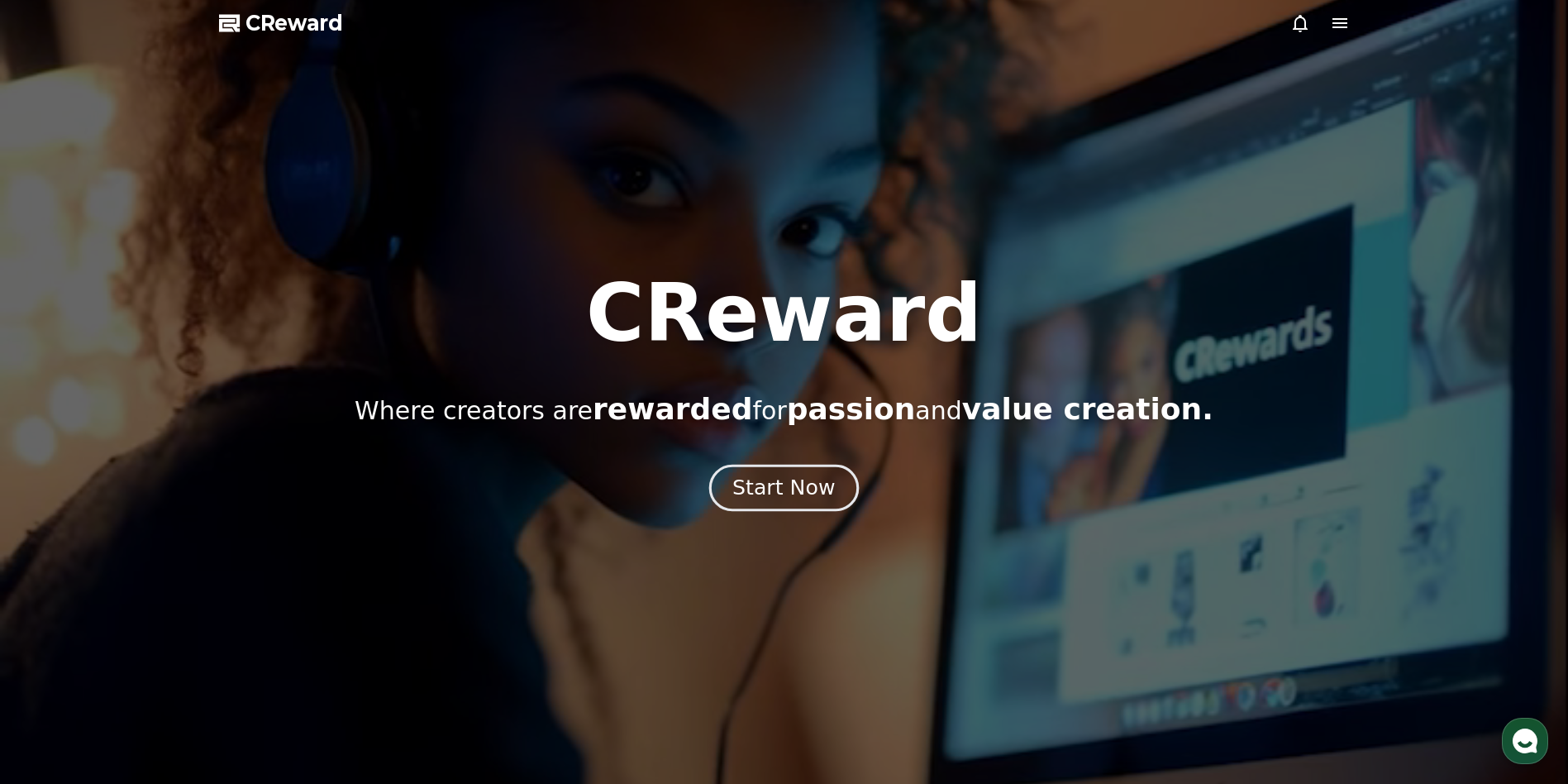
click at [762, 505] on button "Start Now" at bounding box center [784, 489] width 149 height 47
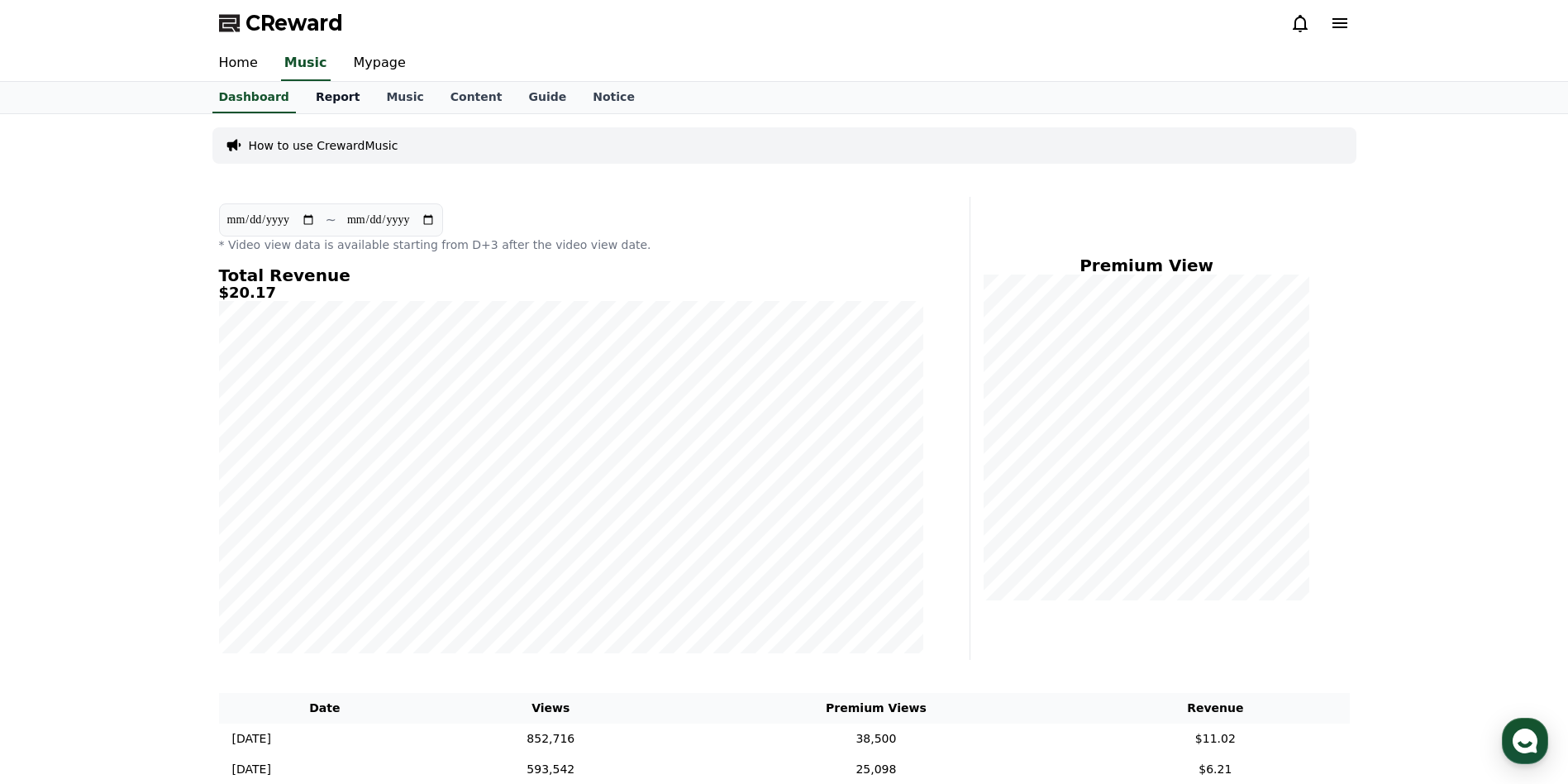
click at [335, 103] on link "Report" at bounding box center [338, 97] width 71 height 31
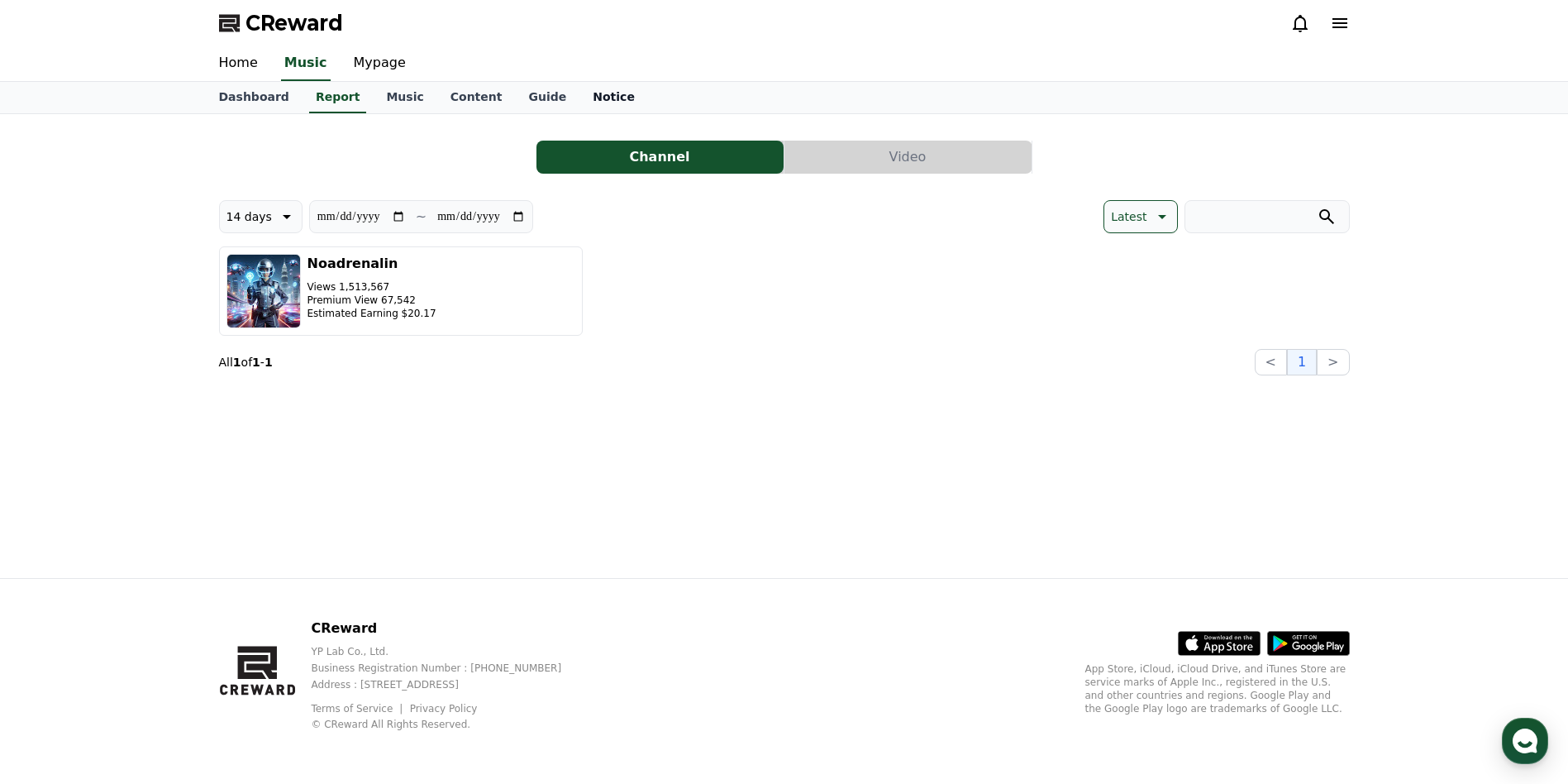
click at [580, 101] on link "Notice" at bounding box center [614, 97] width 69 height 31
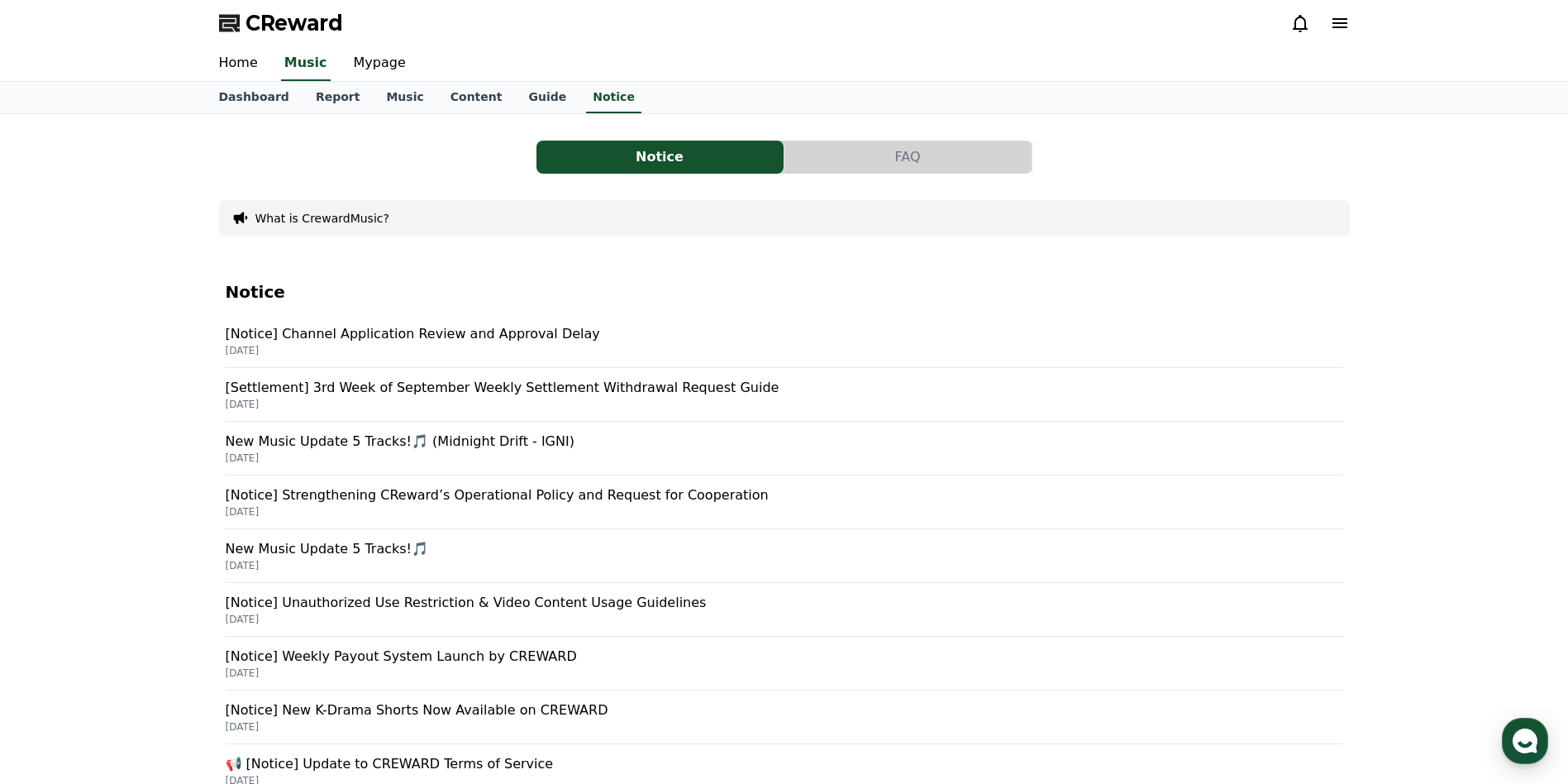
click at [454, 392] on p "[Settlement] 3rd Week of September Weekly Settlement Withdrawal Request Guide" at bounding box center [784, 388] width 1118 height 20
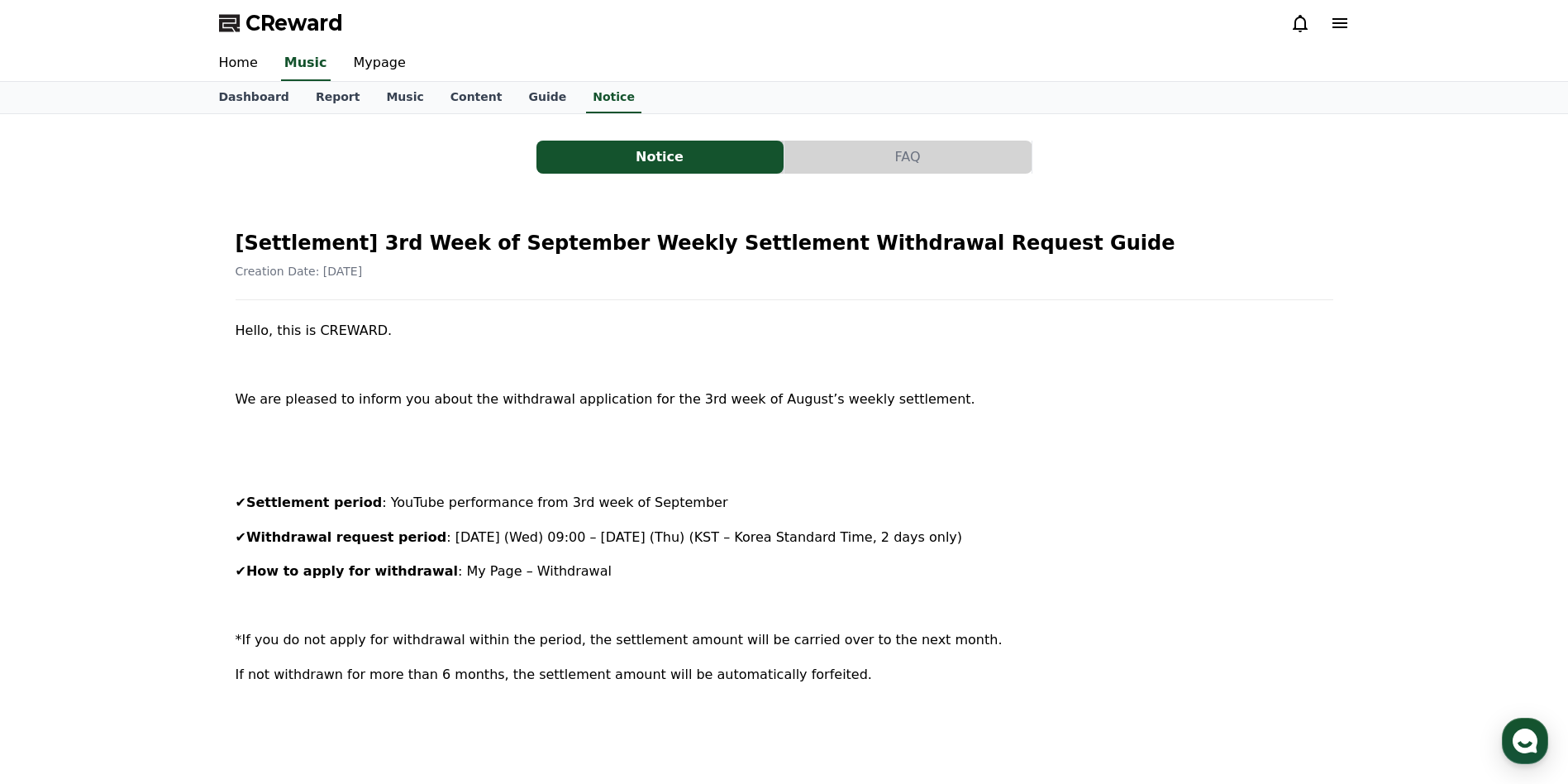
click at [1099, 536] on p "✔ Withdrawal request period : [DATE] (Wed) 09:00 – [DATE] (Thu) (KST – Korea St…" at bounding box center [784, 538] width 1098 height 22
click at [586, 102] on link "Notice" at bounding box center [613, 97] width 55 height 31
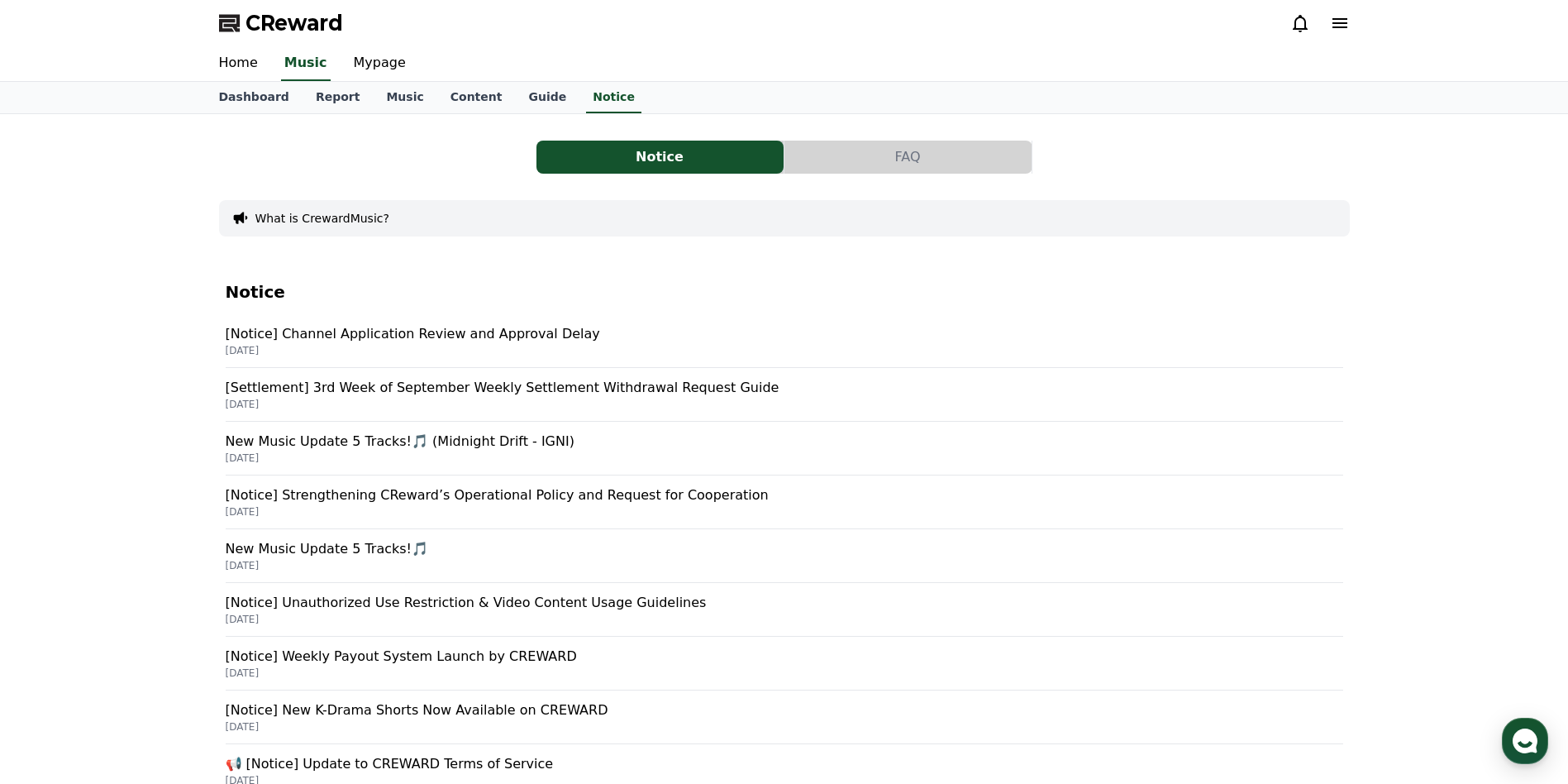
click at [582, 152] on button "Notice" at bounding box center [660, 157] width 247 height 33
click at [323, 444] on p "New Music Update 5 Tracks!🎵 (Midnight Drift - IGNI)" at bounding box center [784, 442] width 1118 height 20
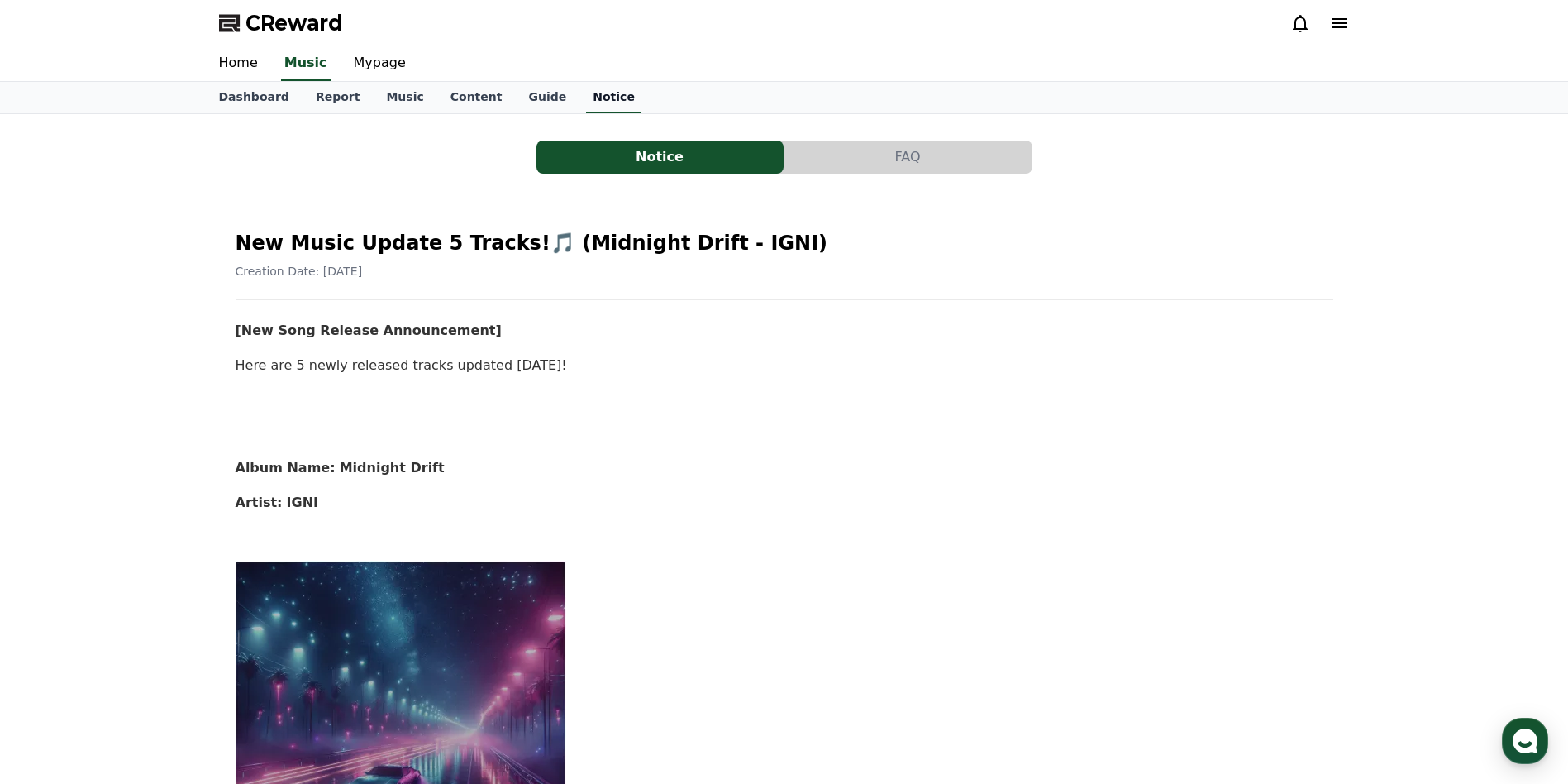
click at [586, 99] on link "Notice" at bounding box center [613, 97] width 55 height 31
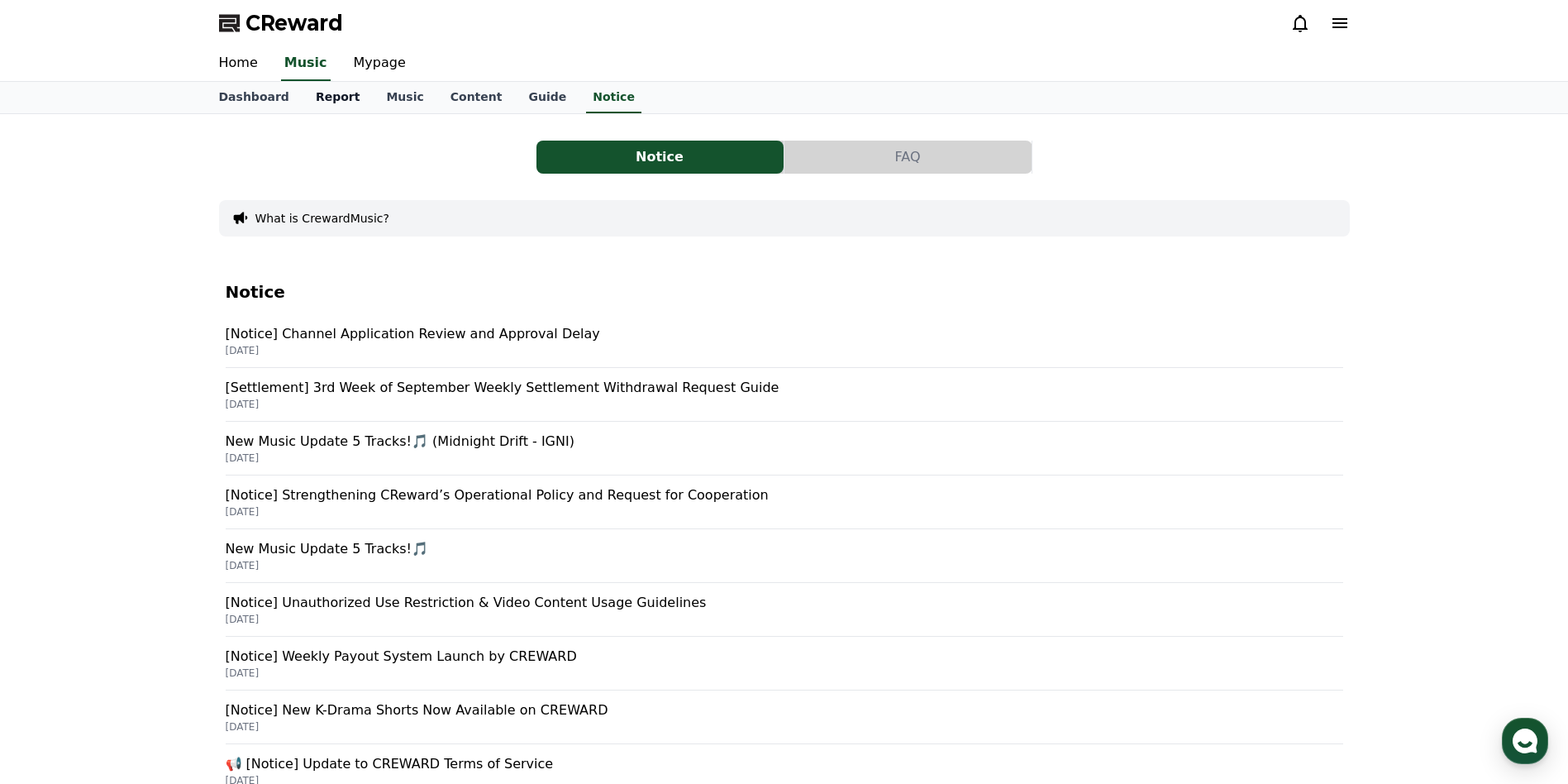
click at [322, 94] on link "Report" at bounding box center [338, 97] width 71 height 31
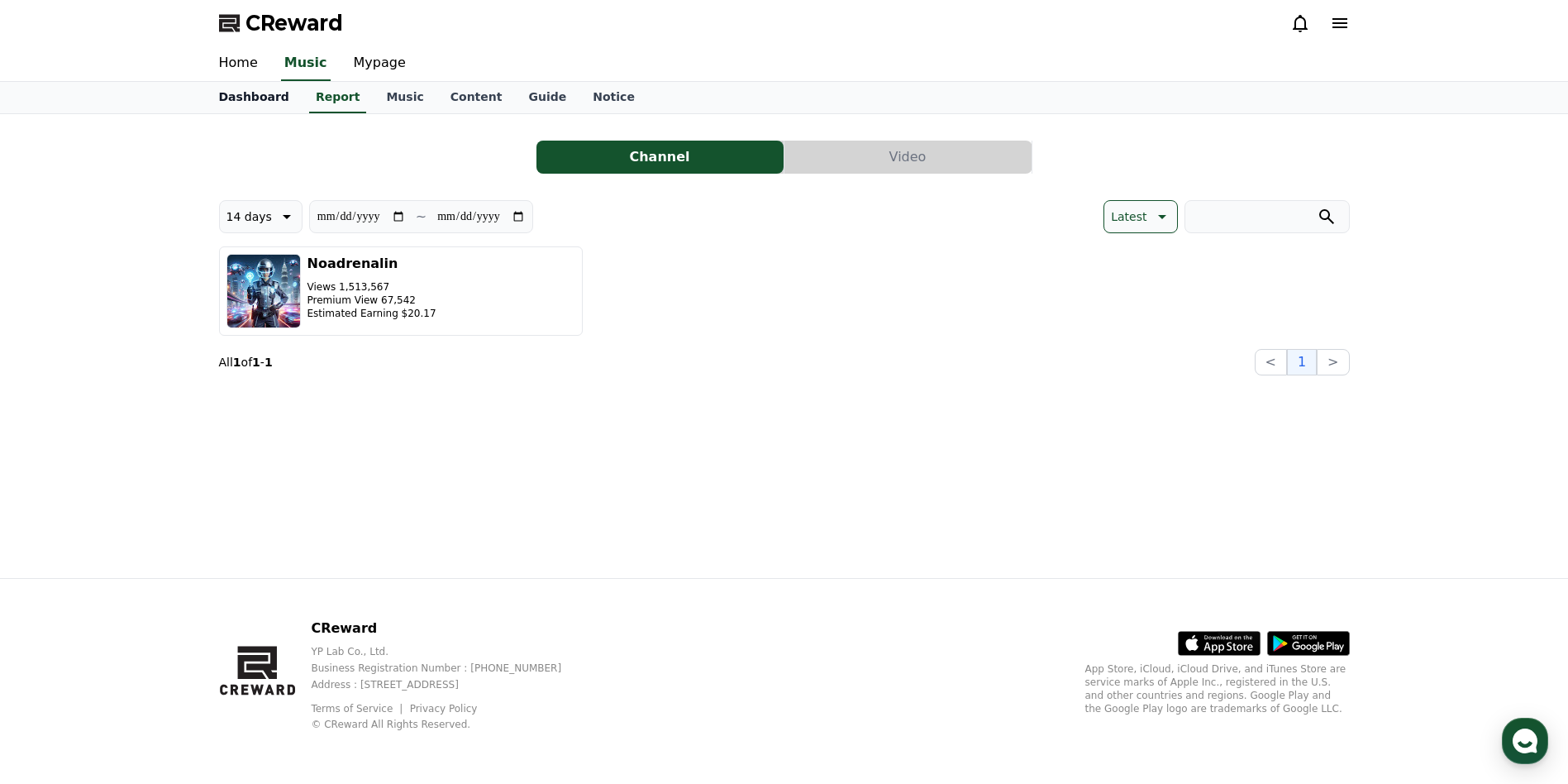
click at [256, 91] on link "Dashboard" at bounding box center [254, 97] width 96 height 31
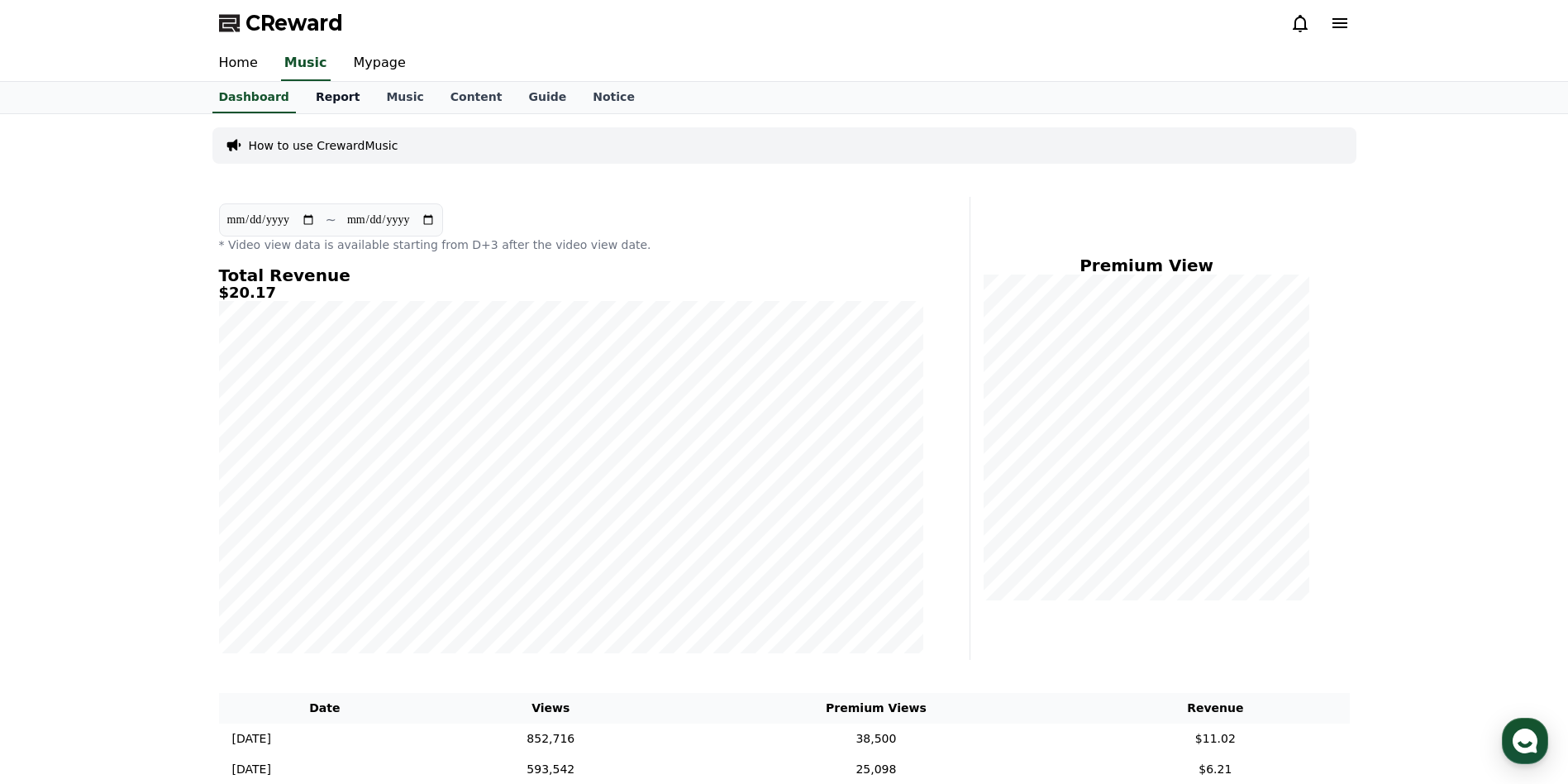
click at [330, 101] on link "Report" at bounding box center [338, 97] width 71 height 31
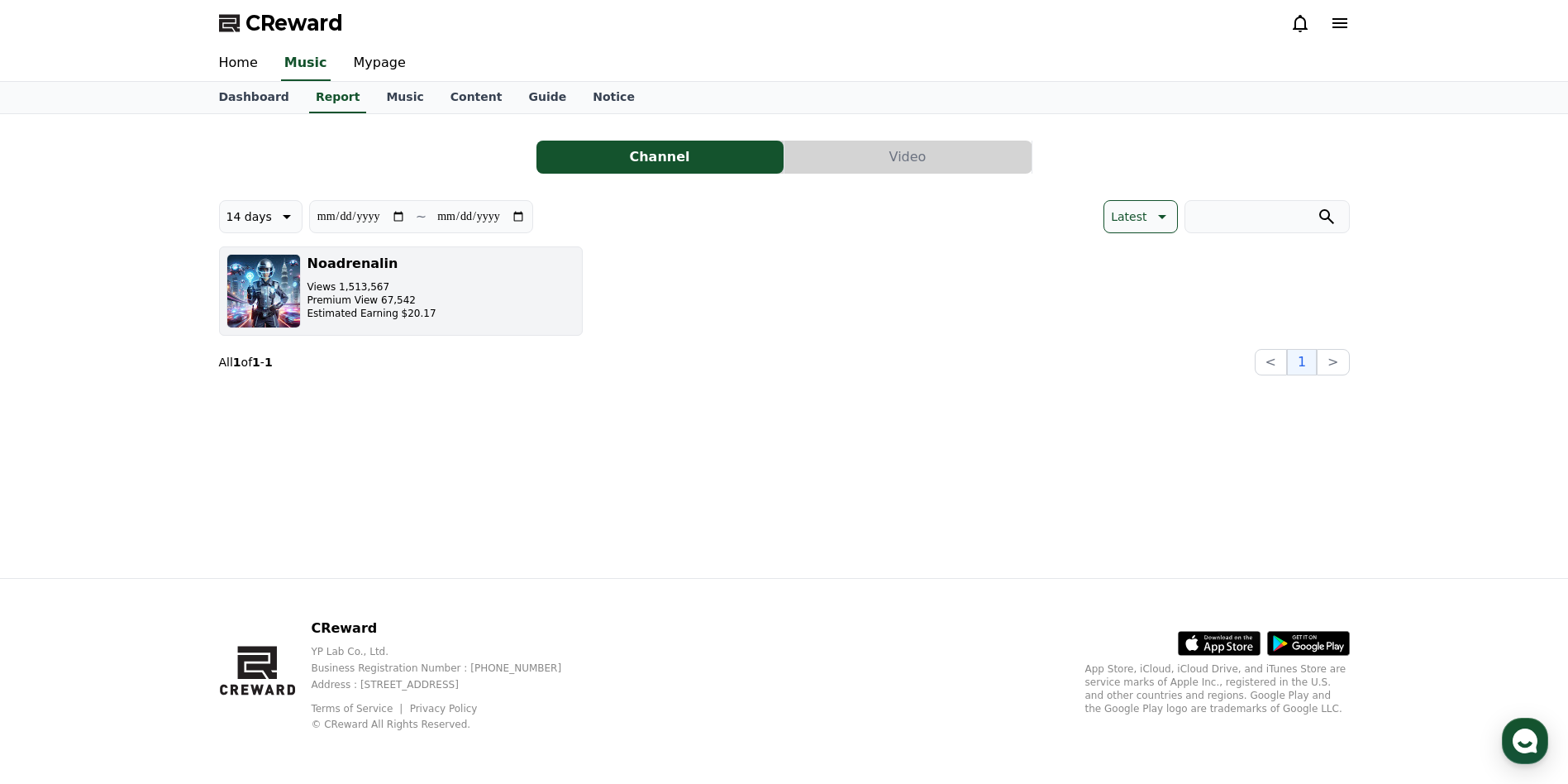
click at [387, 279] on div "Noadrenalin Views 1,513,567 Premium View 67,542 Estimated Earning $20.17" at bounding box center [372, 291] width 129 height 75
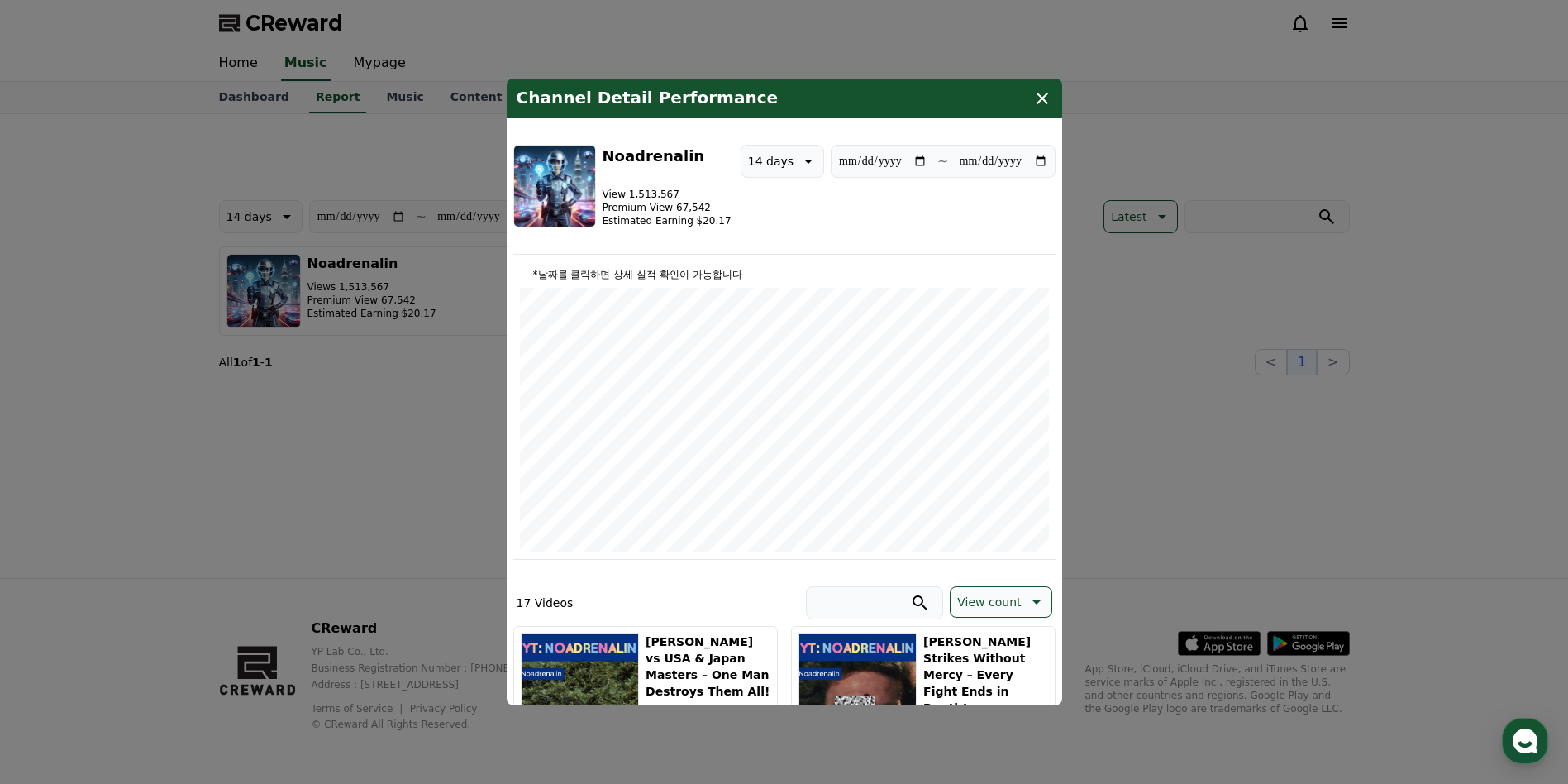
click at [1042, 100] on icon "modal" at bounding box center [1042, 98] width 20 height 20
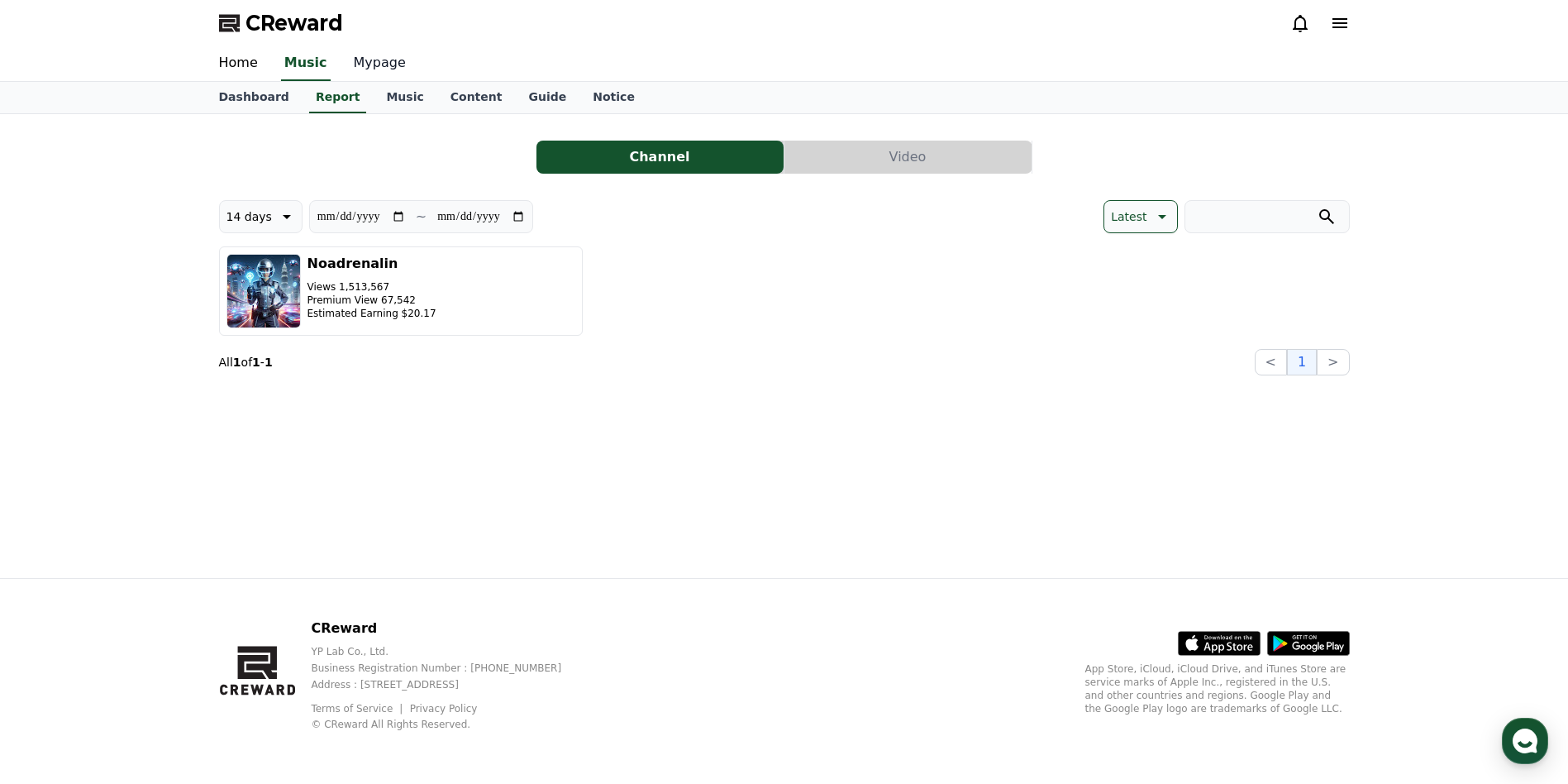
click at [366, 66] on link "Mypage" at bounding box center [379, 63] width 79 height 34
select select "**********"
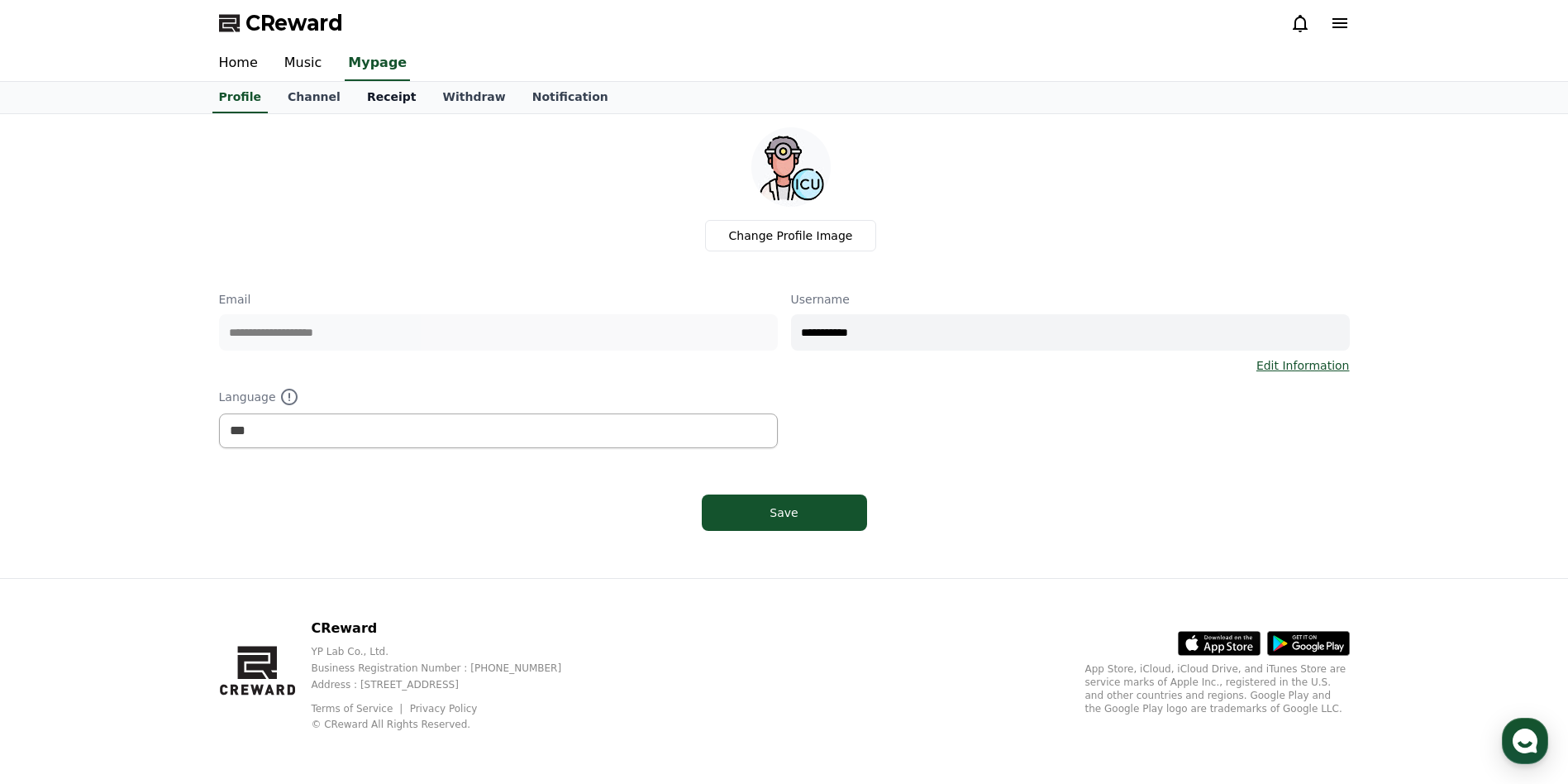
click at [367, 95] on link "Receipt" at bounding box center [391, 97] width 76 height 31
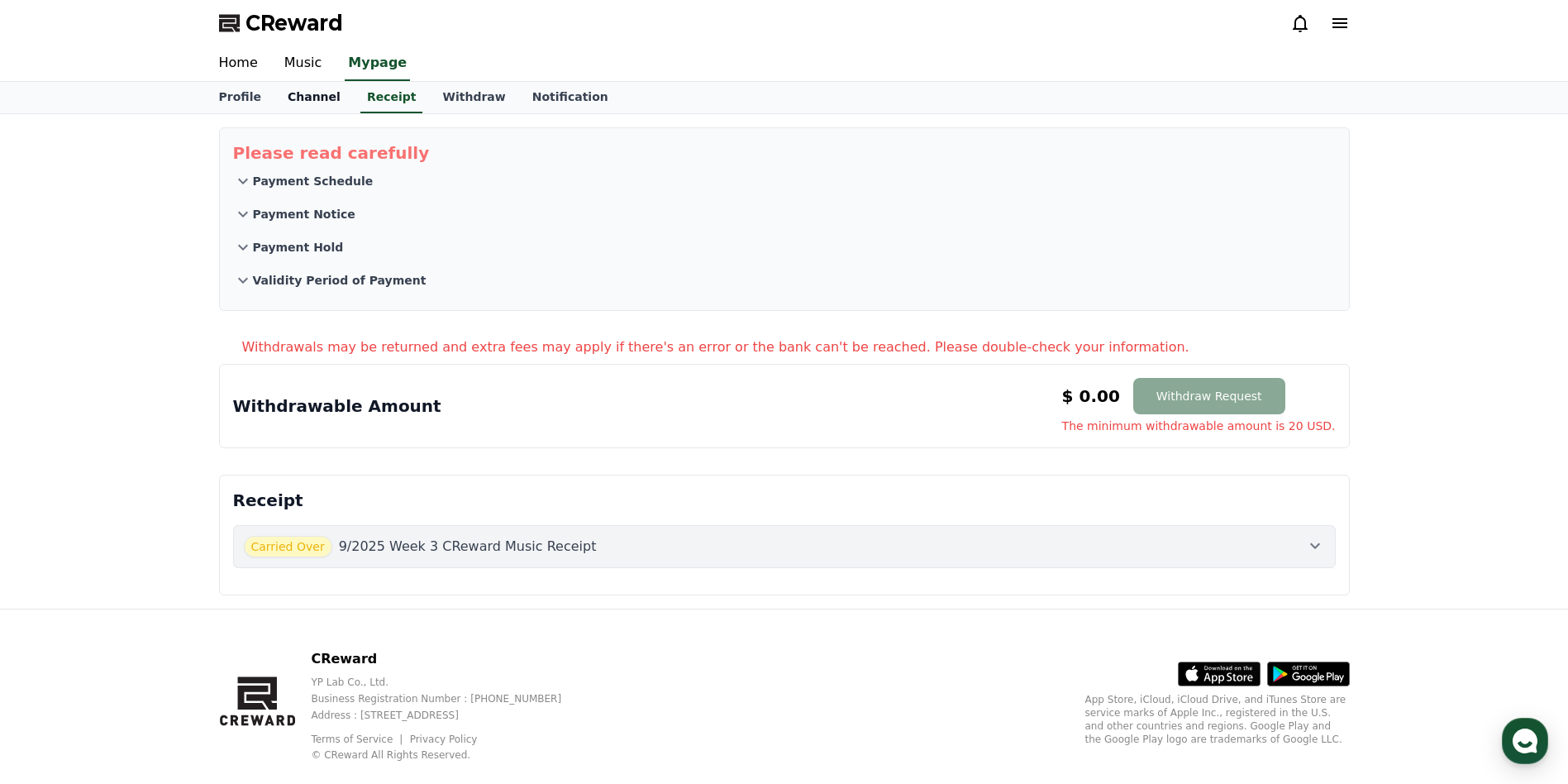
click at [308, 96] on link "Channel" at bounding box center [314, 97] width 80 height 31
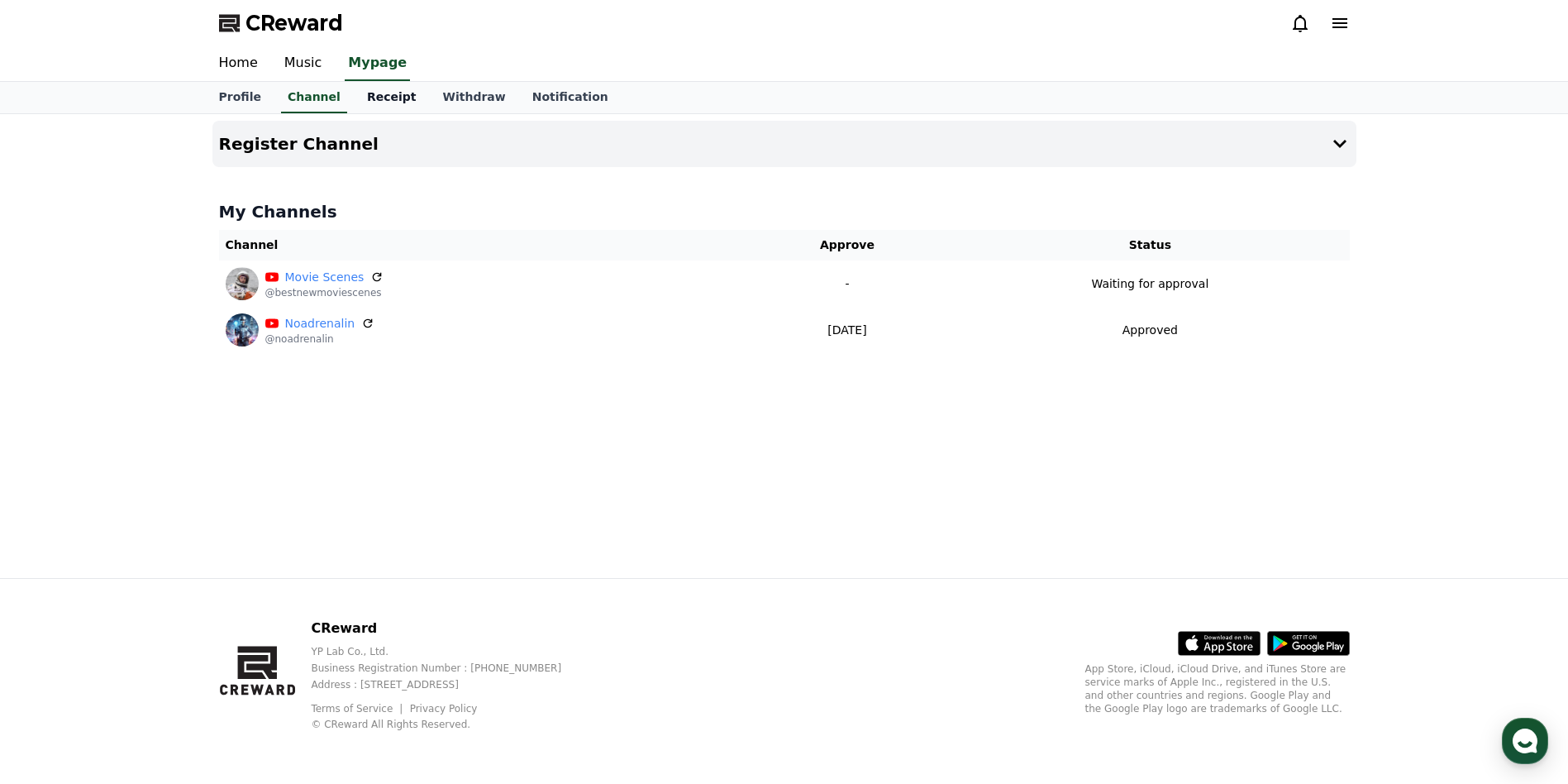
click at [386, 105] on link "Receipt" at bounding box center [391, 97] width 76 height 31
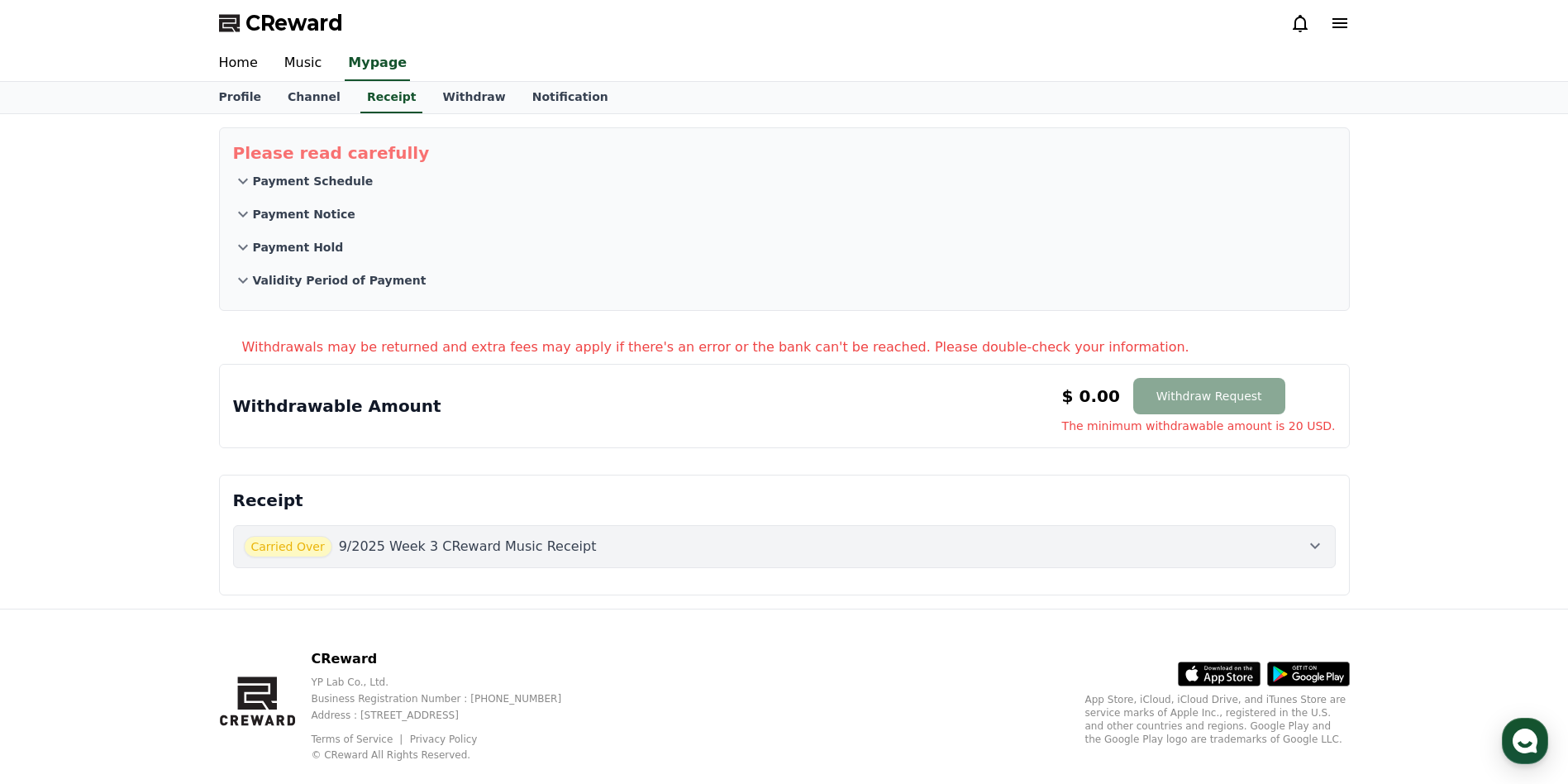
click at [317, 179] on p "Payment Schedule" at bounding box center [313, 181] width 121 height 17
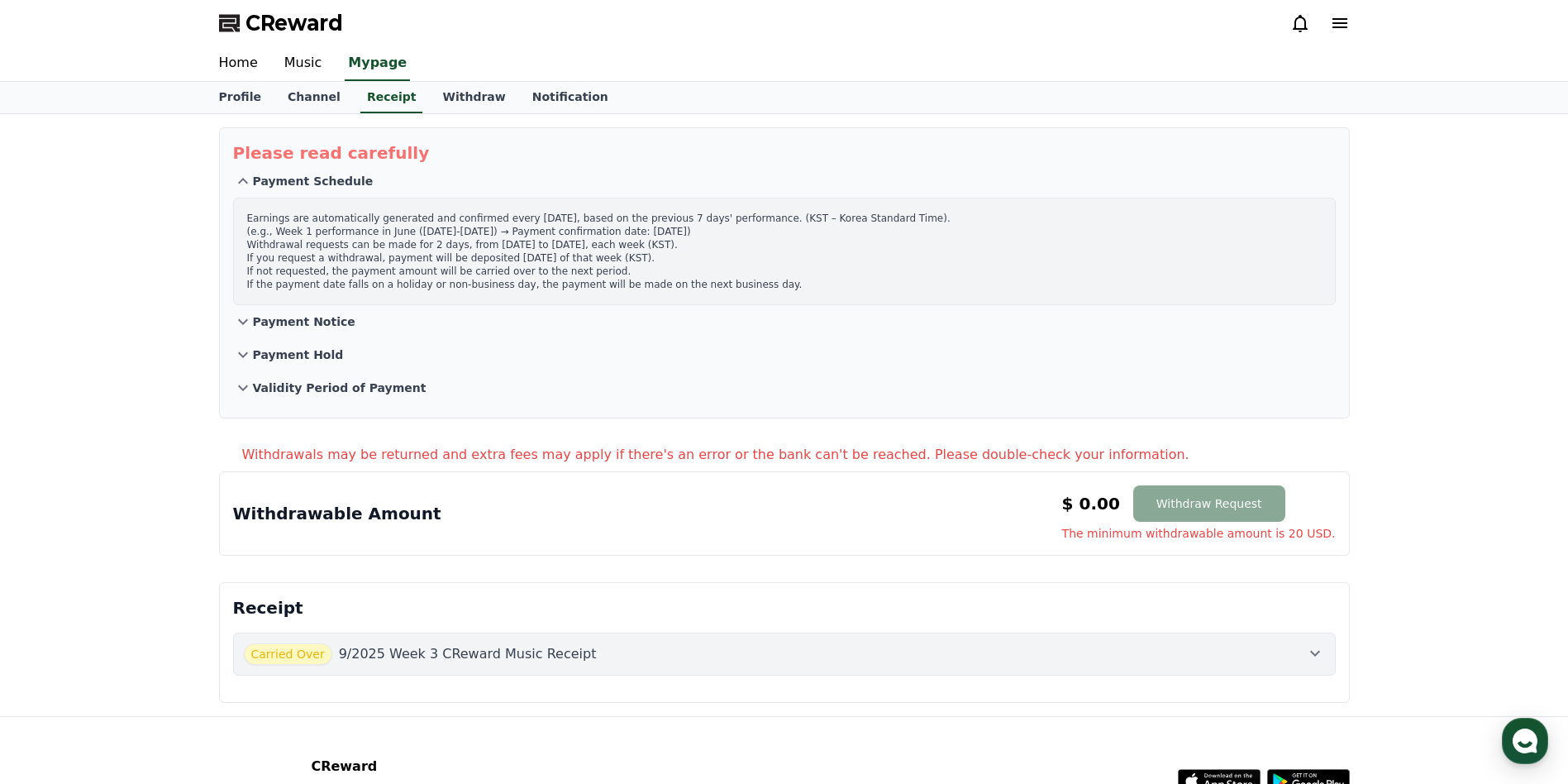
drag, startPoint x: 247, startPoint y: 216, endPoint x: 740, endPoint y: 289, distance: 498.4
click at [740, 289] on p "Earnings are automatically generated and confirmed every [DATE], based on the p…" at bounding box center [784, 251] width 1074 height 80
copy p "Earnings are automatically generated and confirmed every [DATE], based on the p…"
click at [351, 179] on p "Payment Schedule" at bounding box center [313, 181] width 121 height 17
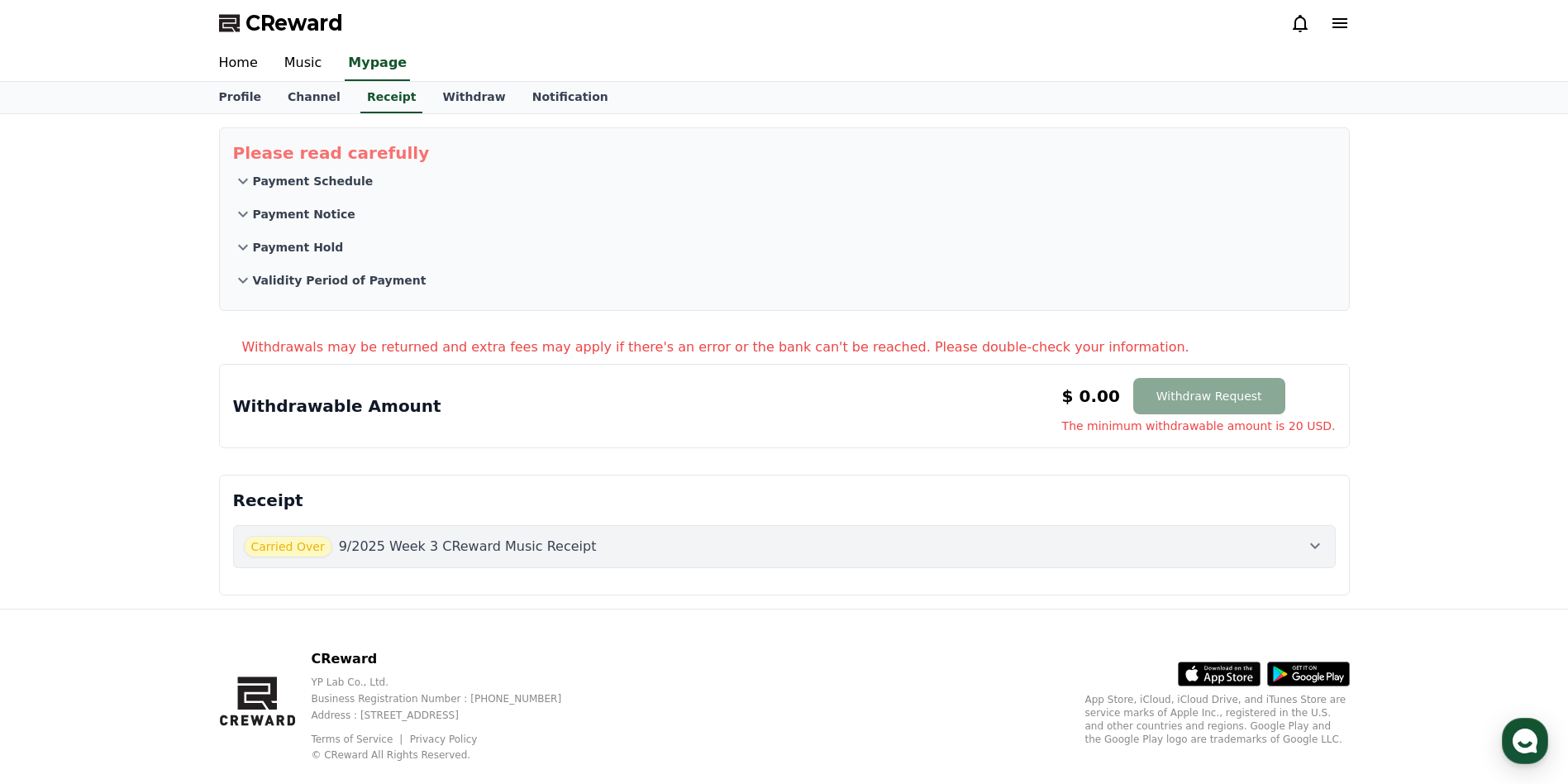
click at [330, 218] on p "Payment Notice" at bounding box center [304, 213] width 102 height 17
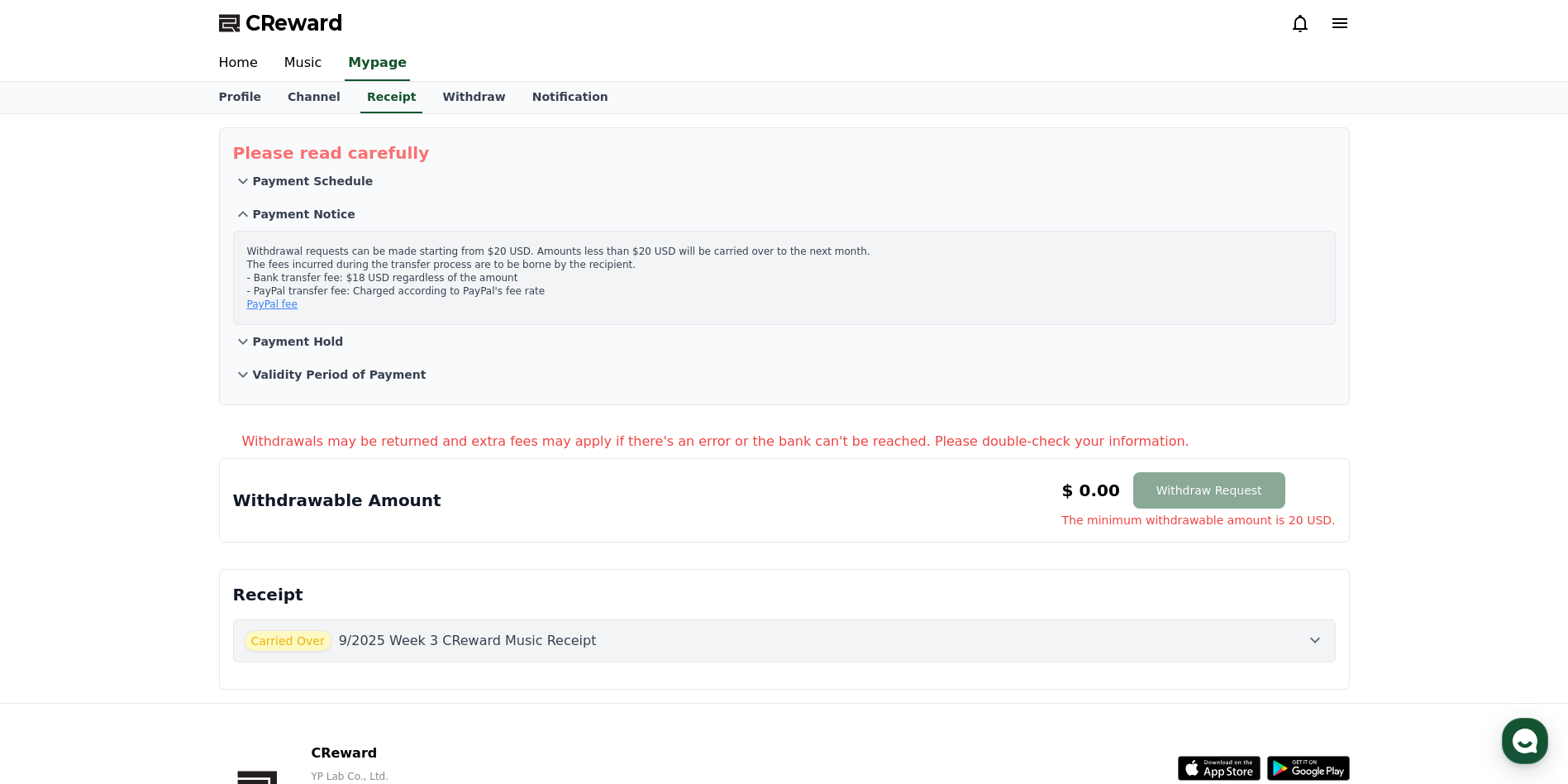
drag, startPoint x: 252, startPoint y: 251, endPoint x: 529, endPoint y: 298, distance: 281.0
click at [529, 298] on p "Withdrawal requests can be made starting from $20 USD. Amounts less than $20 US…" at bounding box center [784, 277] width 1074 height 66
copy p "Withdrawal requests can be made starting from $20 USD. Amounts less than $20 US…"
click at [350, 220] on button "Payment Notice" at bounding box center [784, 214] width 1103 height 33
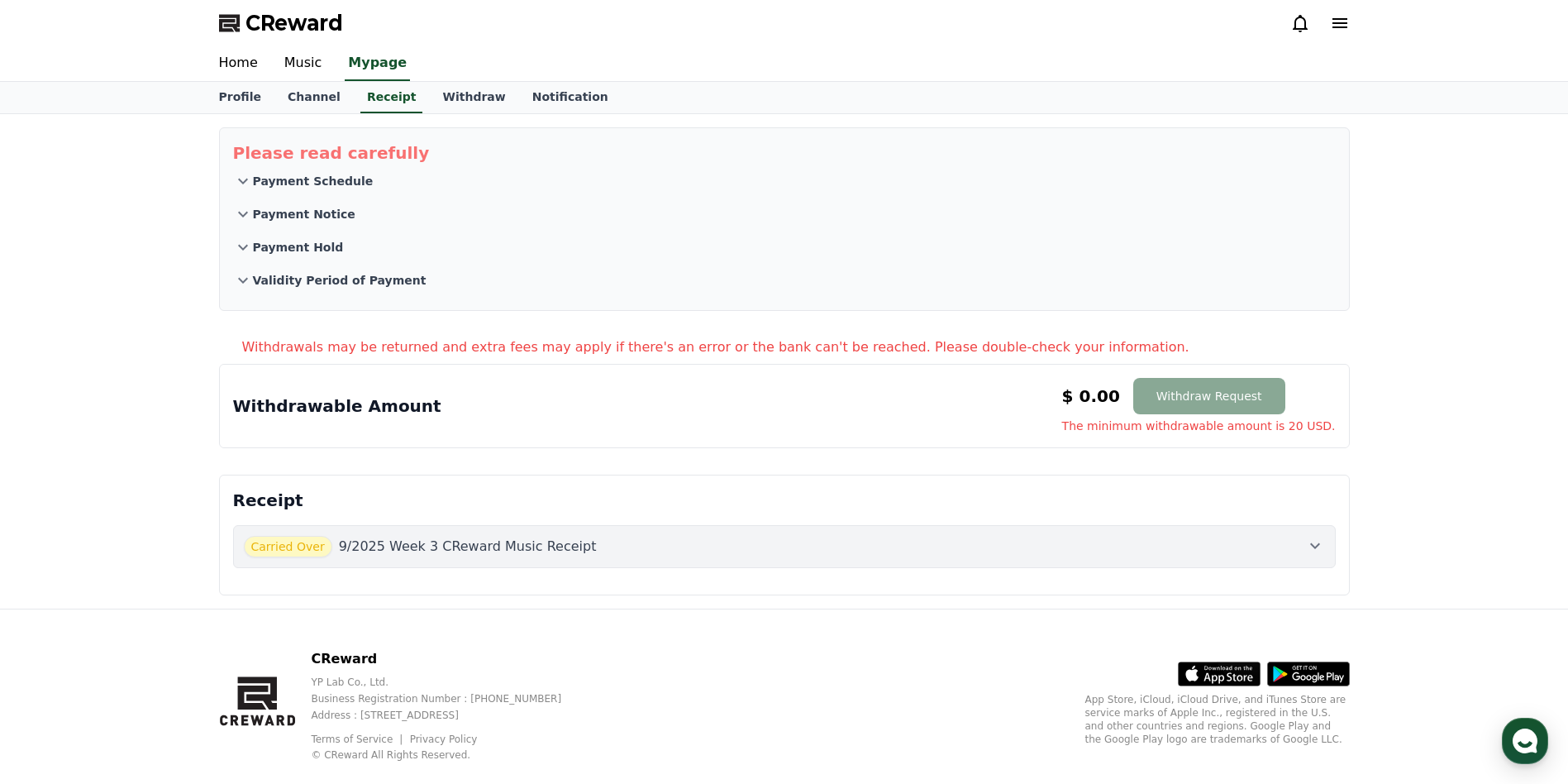
click at [306, 247] on p "Payment Hold" at bounding box center [298, 247] width 91 height 17
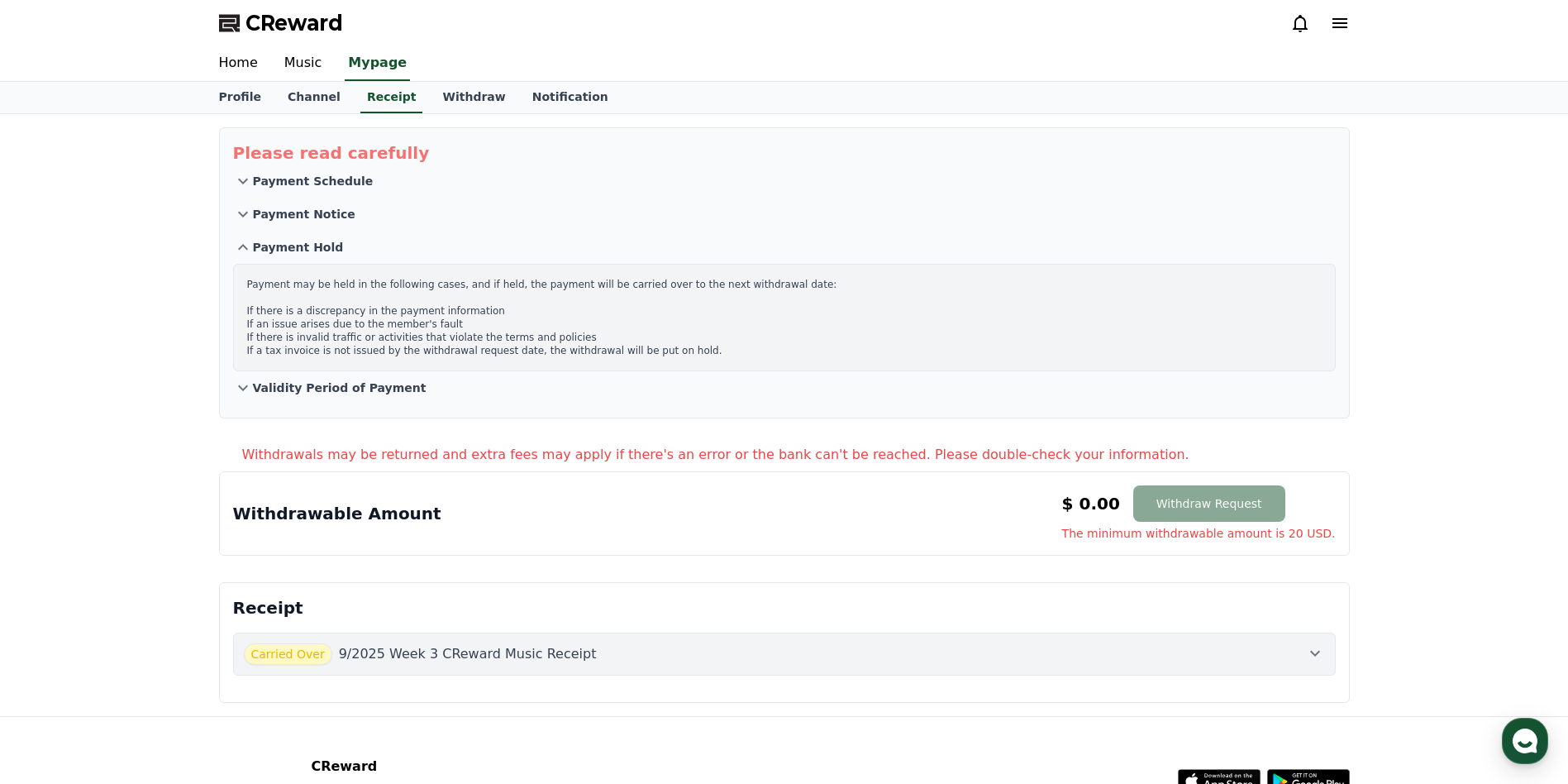
drag, startPoint x: 248, startPoint y: 282, endPoint x: 678, endPoint y: 354, distance: 436.0
click at [678, 354] on p "Payment may be held in the following cases, and if held, the payment will be ca…" at bounding box center [784, 318] width 1074 height 80
copy p "Payment may be held in the following cases, and if held, the payment will be ca…"
click at [304, 242] on p "Payment Hold" at bounding box center [298, 247] width 91 height 17
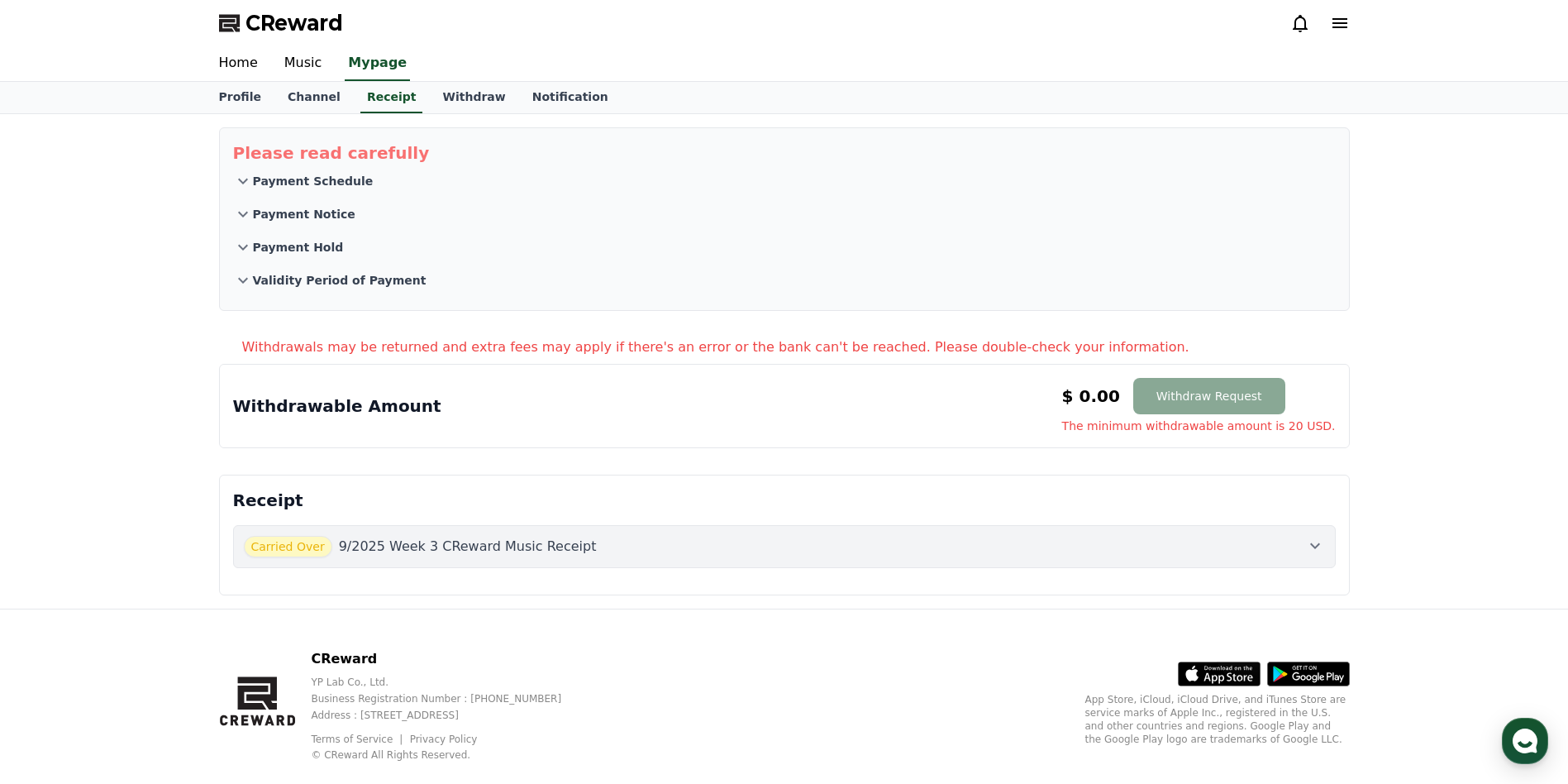
click at [336, 282] on p "Validity Period of Payment" at bounding box center [339, 280] width 174 height 17
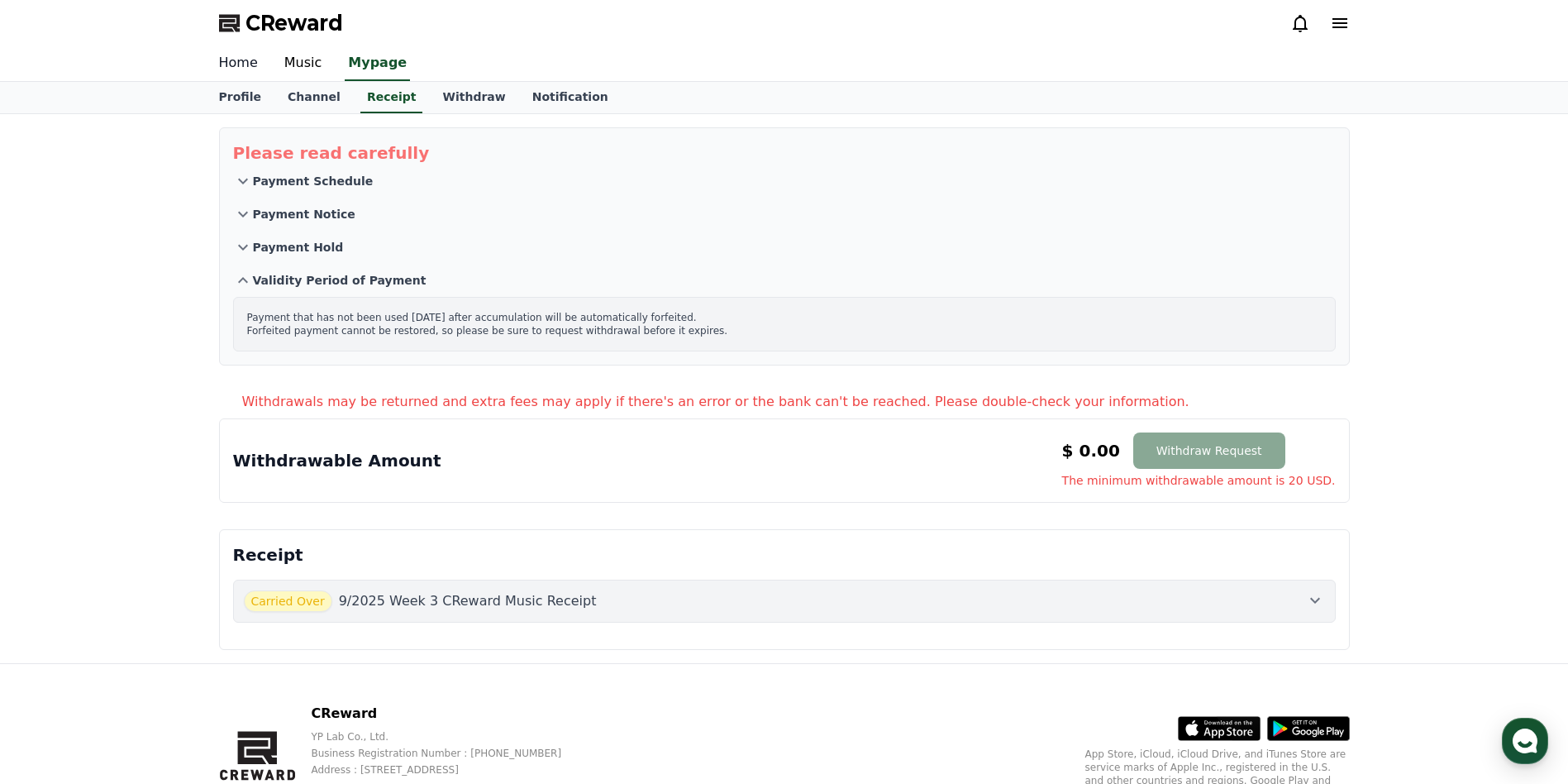
click at [232, 65] on link "Home" at bounding box center [238, 63] width 65 height 34
